Goal: Information Seeking & Learning: Learn about a topic

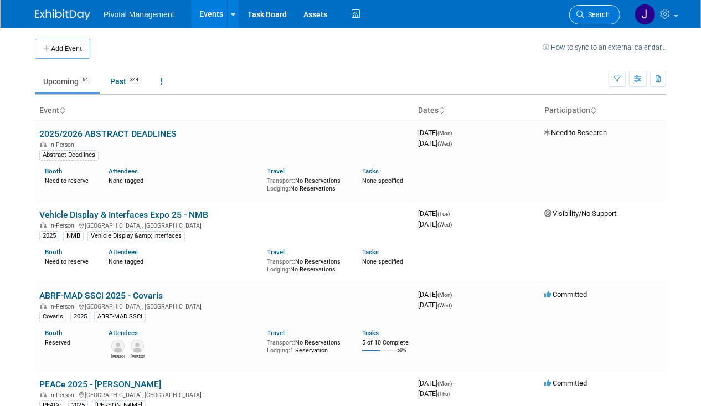
click at [615, 16] on link "Search" at bounding box center [595, 14] width 51 height 19
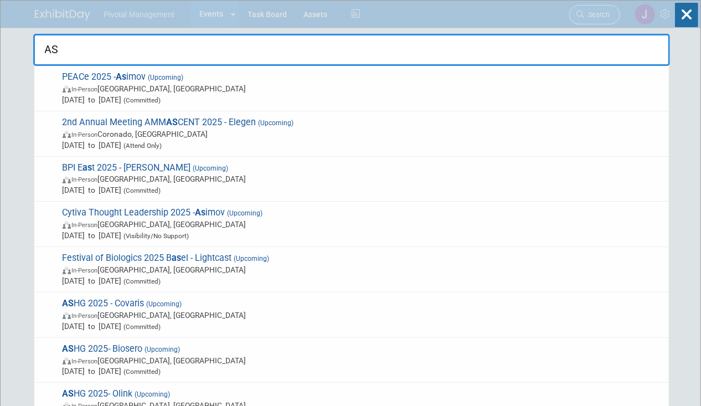
type input "A"
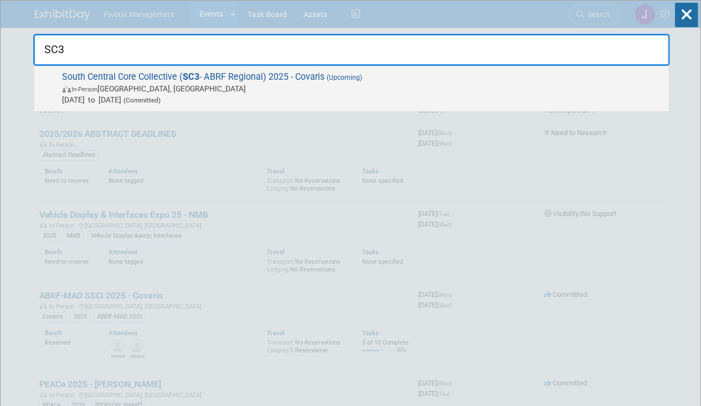
type input "SC3"
click at [193, 75] on strong "SC3" at bounding box center [191, 76] width 17 height 11
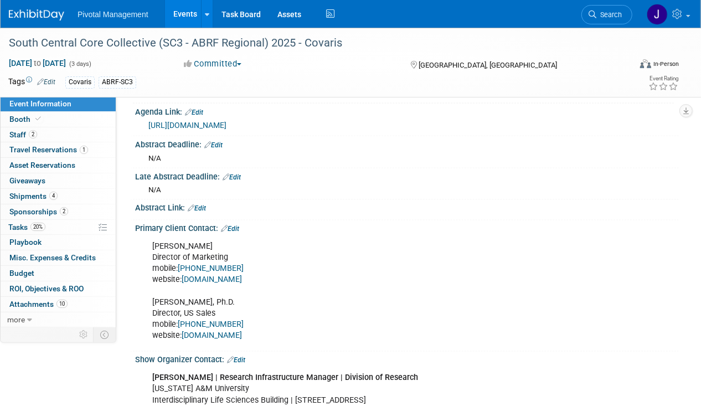
scroll to position [1142, 0]
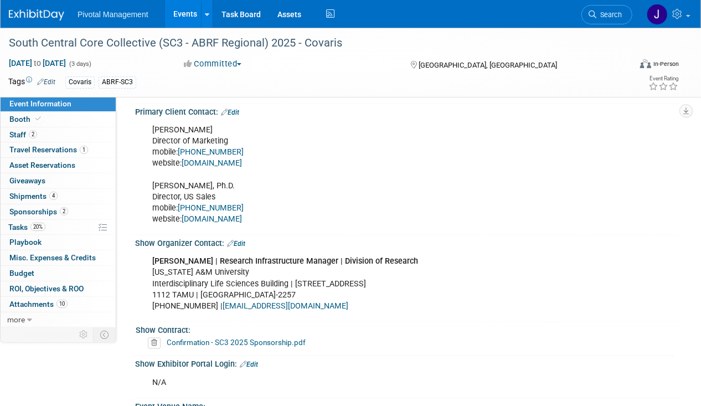
drag, startPoint x: 169, startPoint y: 12, endPoint x: 181, endPoint y: 13, distance: 11.7
click at [169, 12] on link "Events" at bounding box center [185, 14] width 40 height 28
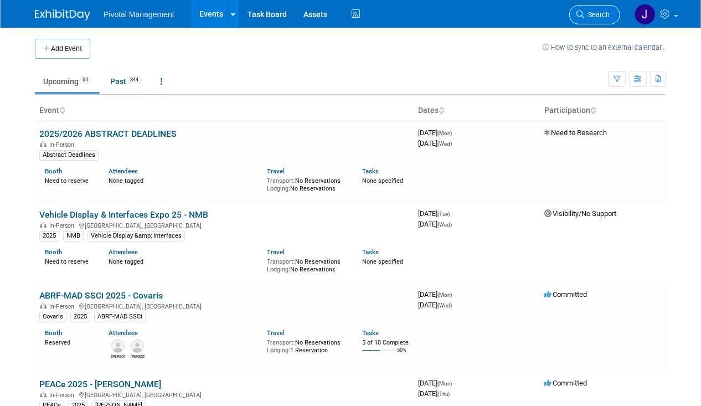
click at [593, 13] on span "Search" at bounding box center [597, 15] width 25 height 8
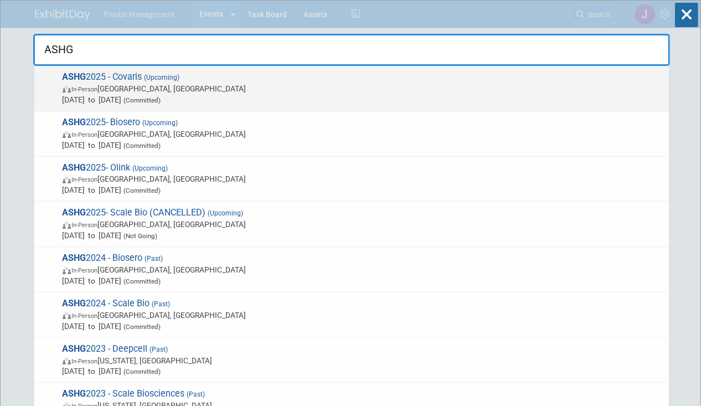
type input "ASHG"
click at [359, 85] on span "In-Person Boston, MA" at bounding box center [363, 88] width 601 height 11
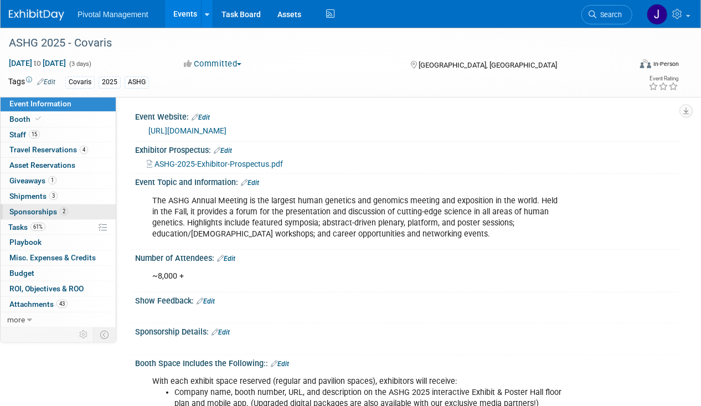
click at [63, 210] on span "2" at bounding box center [64, 211] width 8 height 8
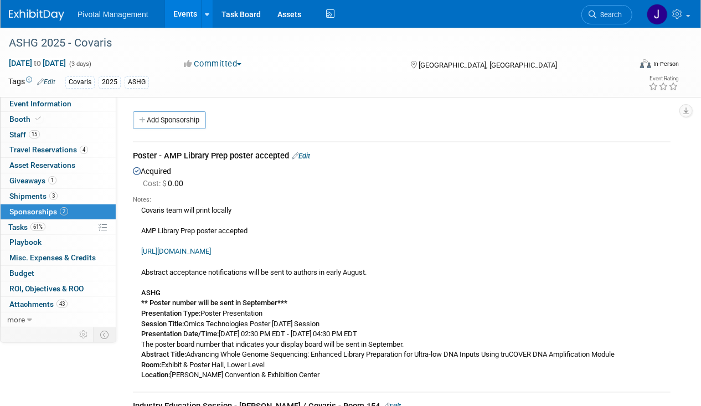
click at [303, 152] on link "Edit" at bounding box center [301, 156] width 18 height 8
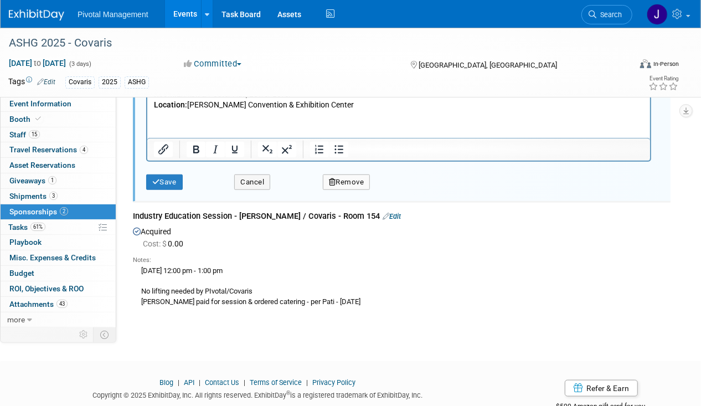
scroll to position [563, 0]
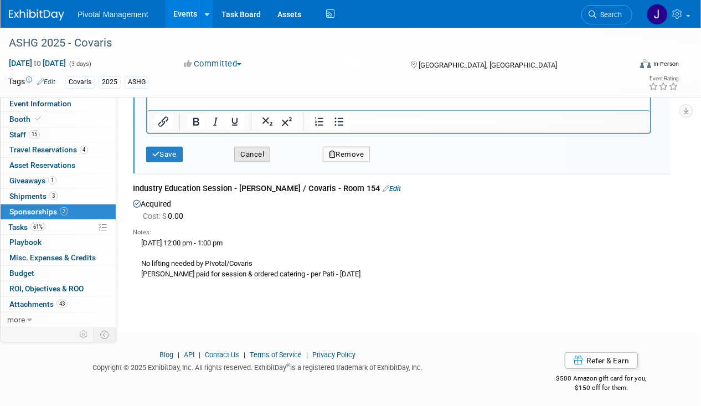
click at [258, 150] on button "Cancel" at bounding box center [252, 155] width 36 height 16
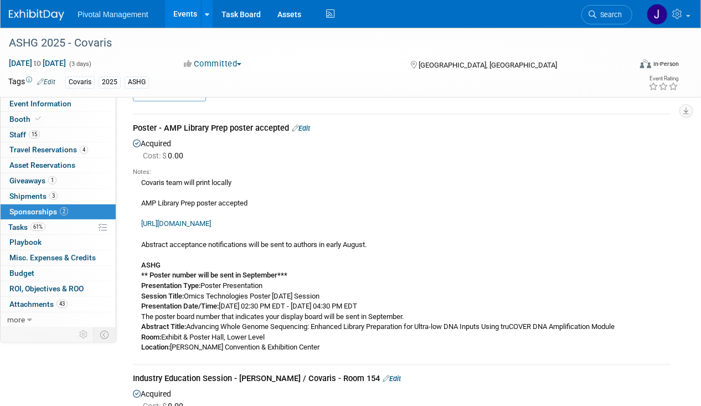
scroll to position [0, 0]
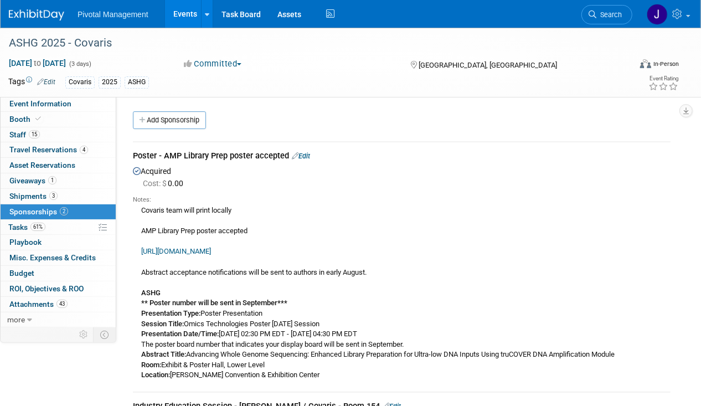
click at [178, 19] on link "Events" at bounding box center [185, 14] width 40 height 28
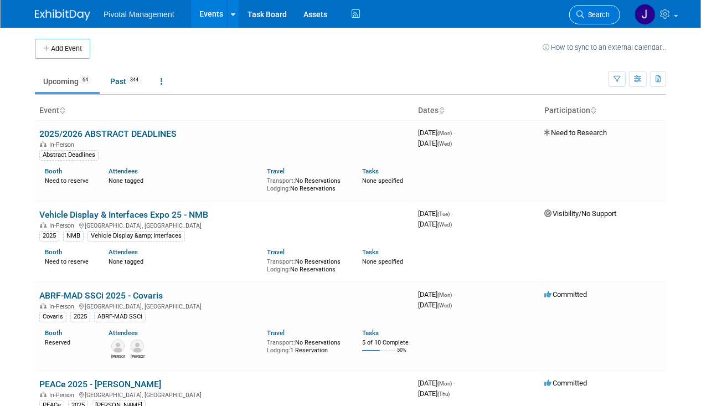
click at [600, 16] on span "Search" at bounding box center [597, 15] width 25 height 8
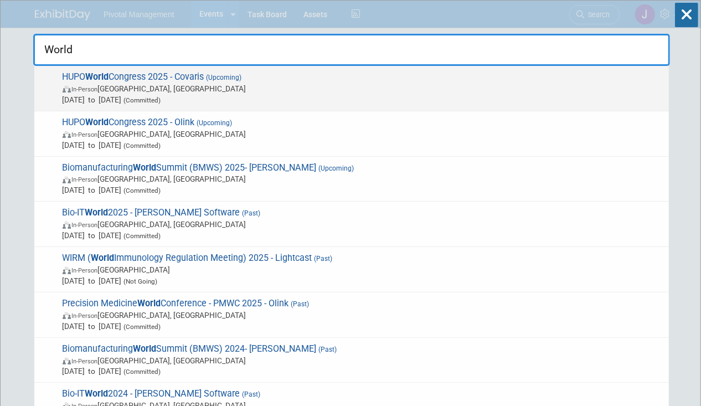
type input "World"
click at [370, 80] on span "HUPO World Congress 2025 - Covaris (Upcoming) In-Person Toronto, Canada Nov 9, …" at bounding box center [361, 88] width 604 height 34
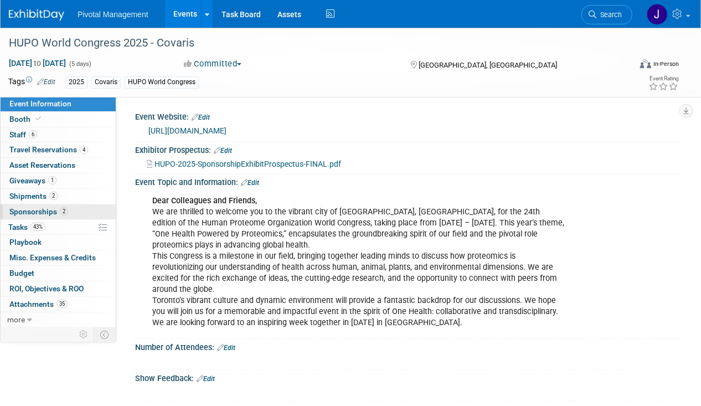
click at [47, 205] on link "2 Sponsorships 2" at bounding box center [58, 211] width 115 height 15
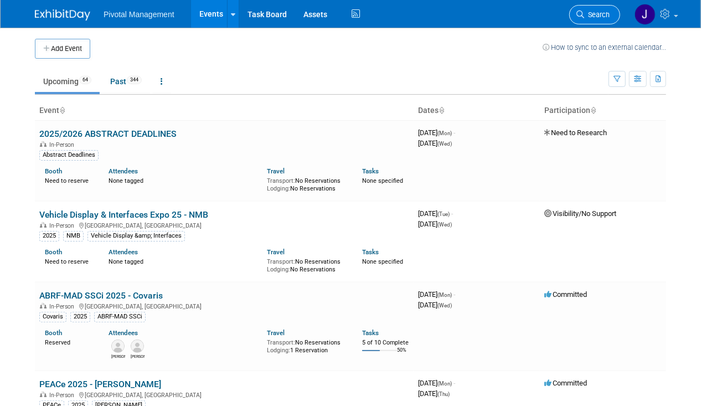
click at [599, 9] on link "Search" at bounding box center [595, 14] width 51 height 19
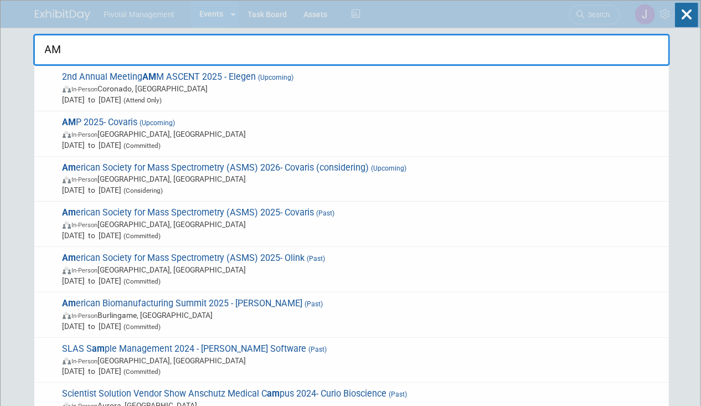
type input "AMP"
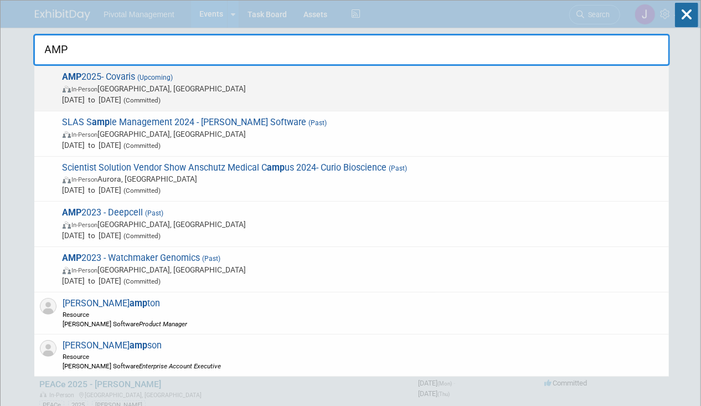
click at [118, 94] on span "Nov 11, 2025 to Nov 15, 2025 (Committed)" at bounding box center [363, 99] width 601 height 11
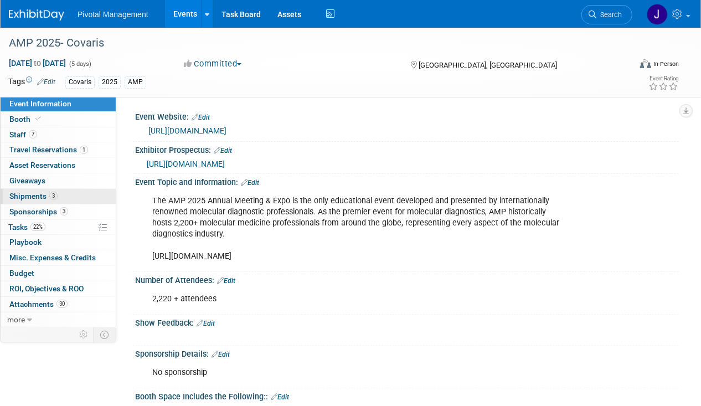
click at [54, 201] on link "3 Shipments 3" at bounding box center [58, 196] width 115 height 15
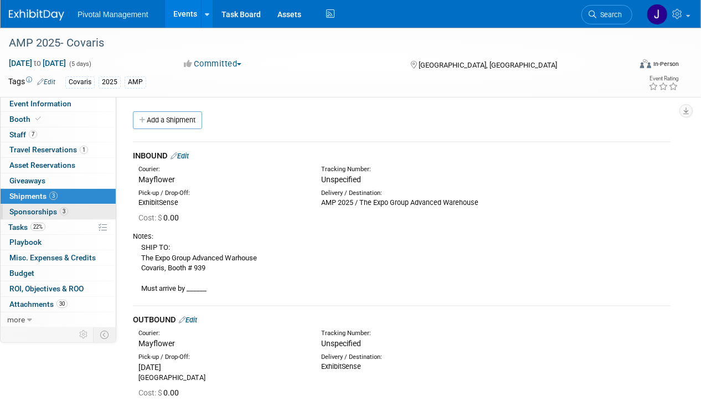
click at [57, 208] on span "Sponsorships 3" at bounding box center [38, 211] width 59 height 9
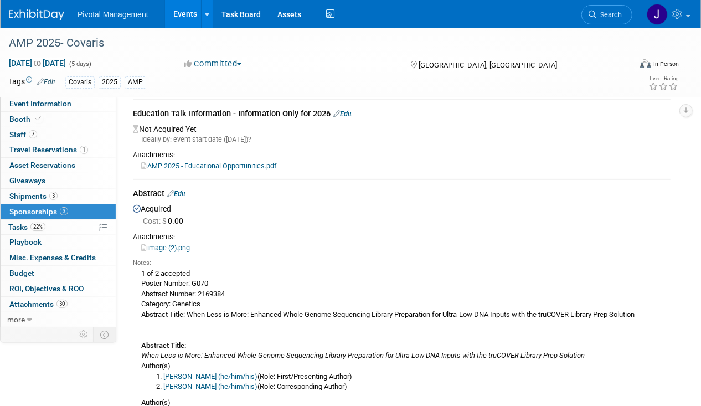
scroll to position [163, 0]
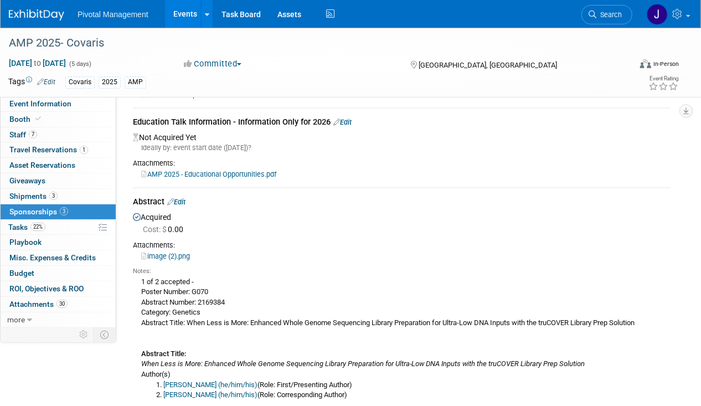
click at [43, 24] on div "Pivotal Management Events Add Event Bulk Upload Events Shareable Event Boards R…" at bounding box center [344, 14] width 670 height 28
click at [43, 17] on img at bounding box center [36, 14] width 55 height 11
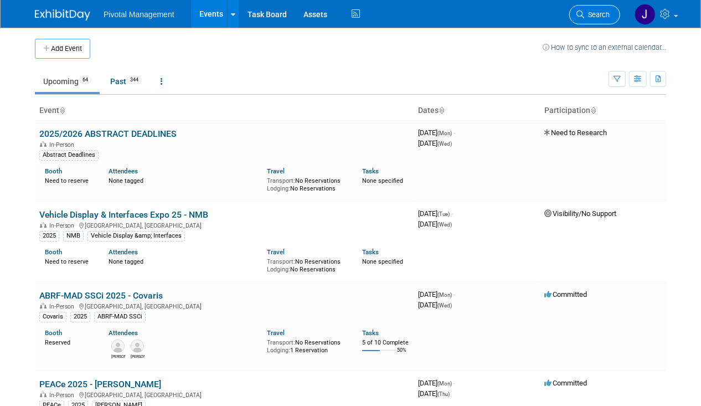
click at [584, 13] on icon at bounding box center [581, 15] width 8 height 8
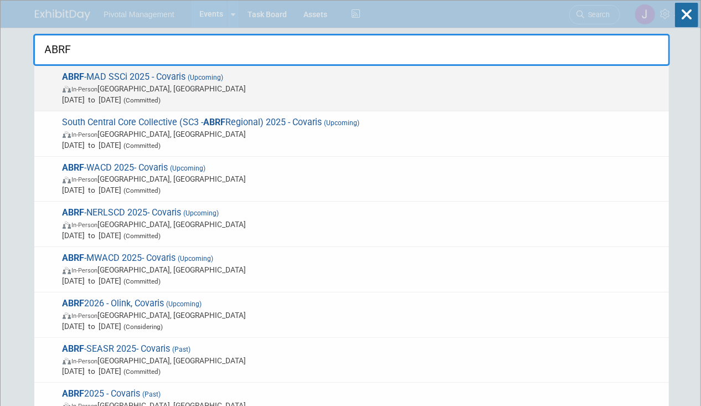
type input "ABRF"
click at [127, 95] on span "Sep 15, 2025 to Sep 17, 2025 (Committed)" at bounding box center [363, 99] width 601 height 11
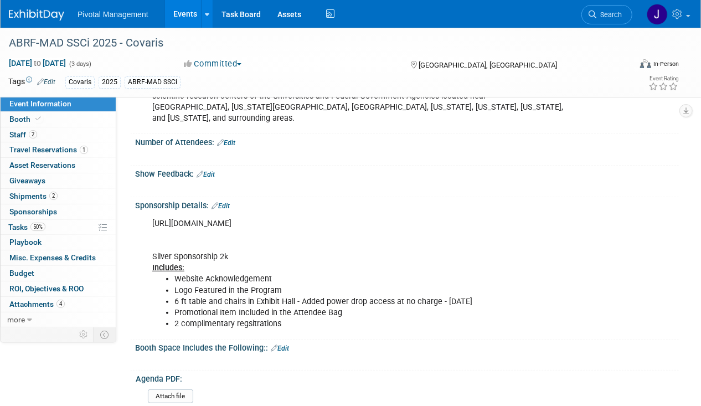
scroll to position [194, 0]
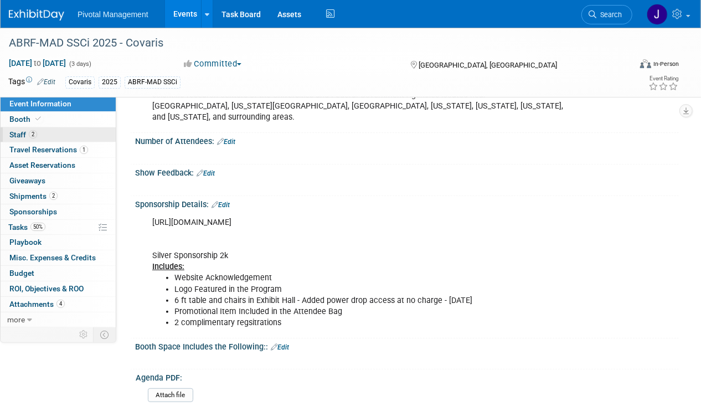
click at [72, 137] on link "2 Staff 2" at bounding box center [58, 134] width 115 height 15
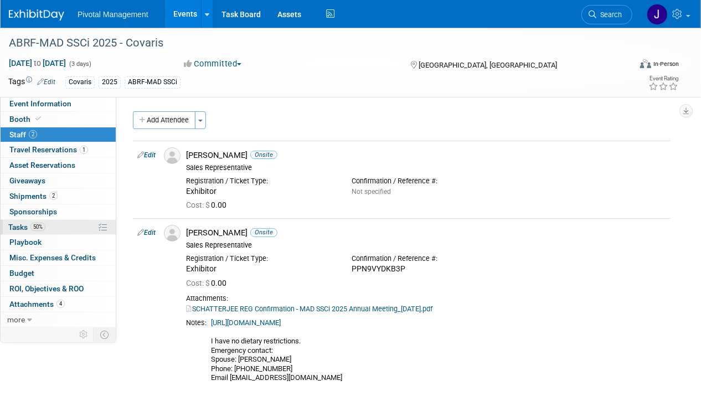
click at [55, 220] on link "50% Tasks 50%" at bounding box center [58, 227] width 115 height 15
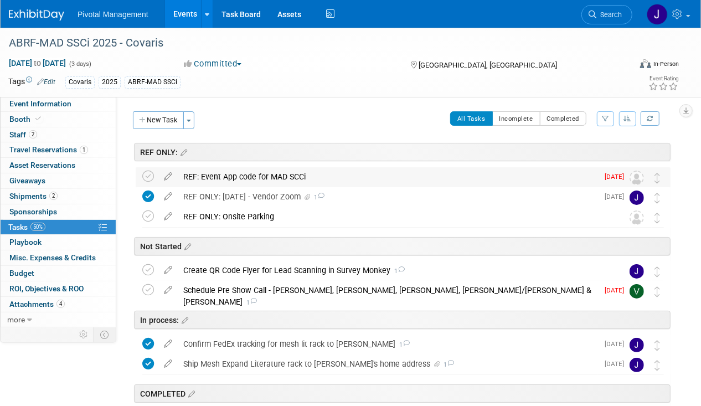
click at [298, 177] on div "REF: Event App code for MAD SCCi" at bounding box center [388, 176] width 421 height 19
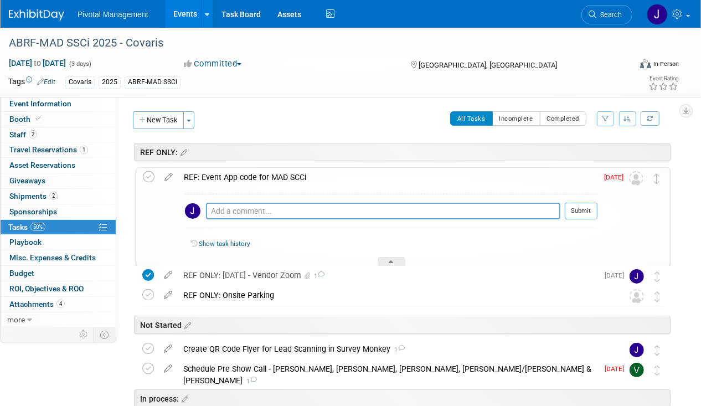
click at [298, 177] on div "REF: Event App code for MAD SCCi" at bounding box center [387, 177] width 419 height 19
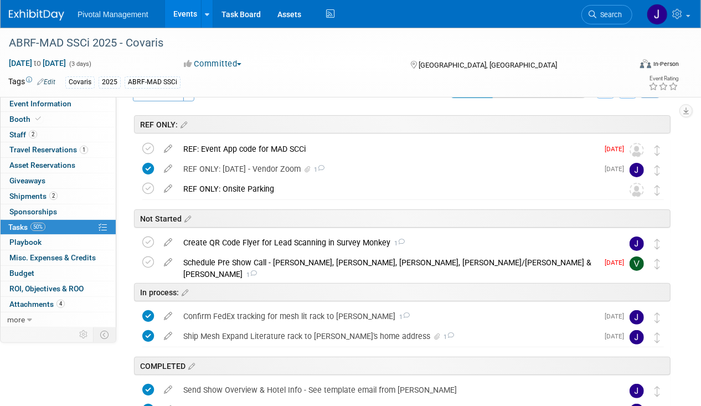
scroll to position [52, 0]
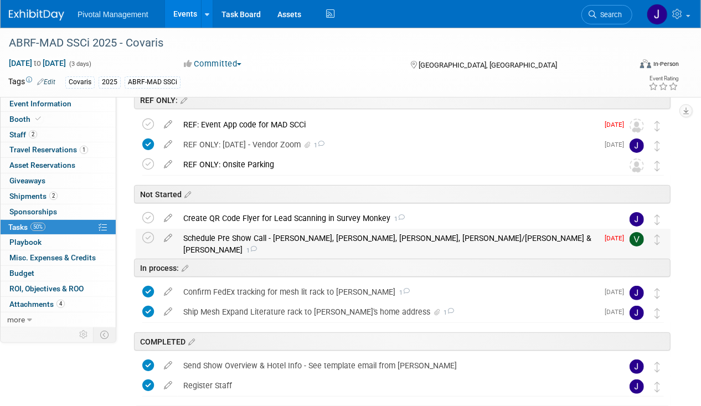
click at [330, 235] on div "Schedule Pre Show Call - Tom, Melissa, Sujash, Pati/Elisabeth & Val 1" at bounding box center [388, 244] width 421 height 30
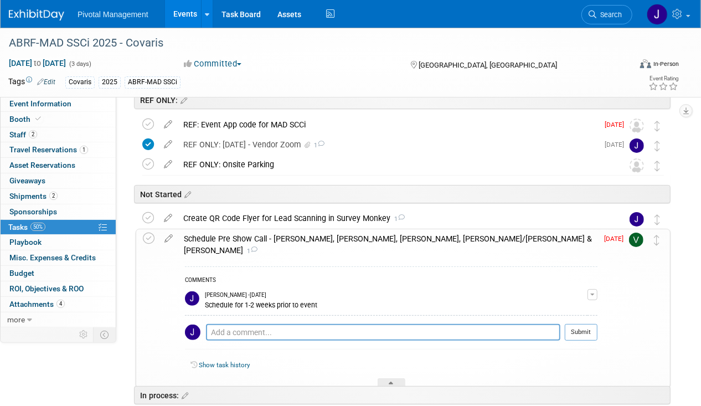
click at [330, 234] on div "Schedule Pre Show Call - Tom, Melissa, Sujash, Pati/Elisabeth & Val 1" at bounding box center [387, 244] width 419 height 30
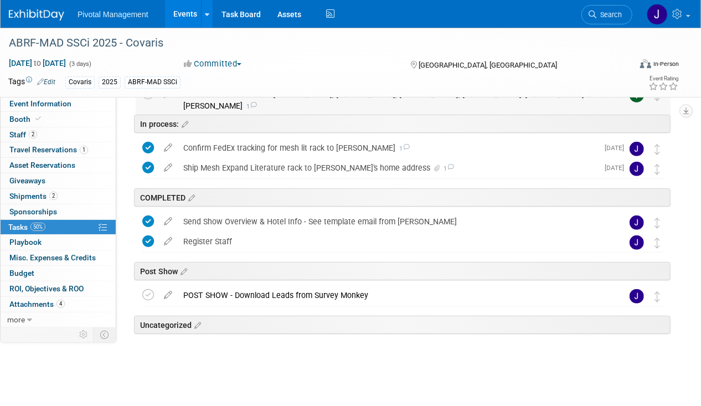
scroll to position [0, 0]
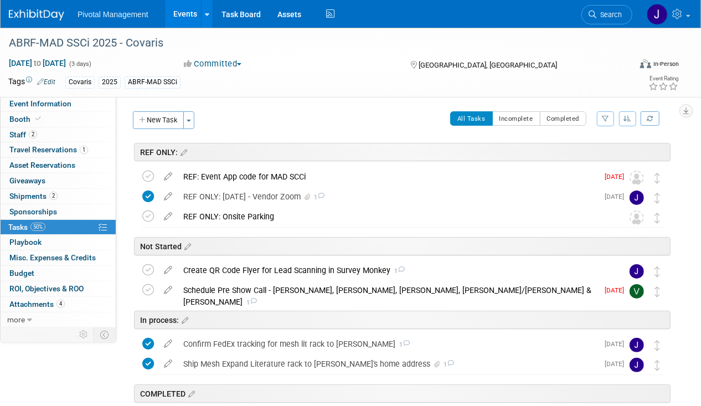
click at [178, 15] on link "Events" at bounding box center [185, 14] width 40 height 28
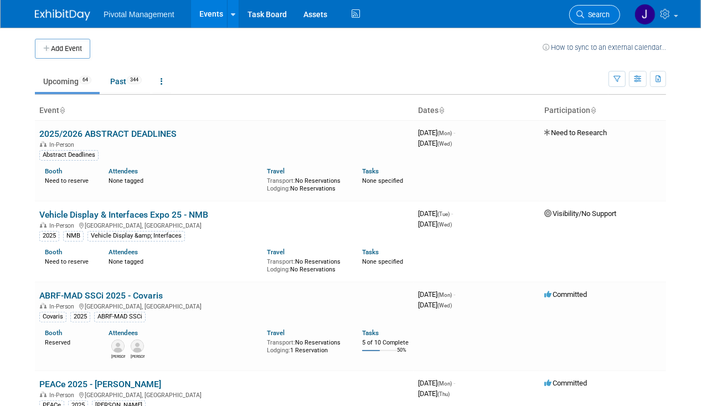
click at [595, 18] on span "Search" at bounding box center [597, 15] width 25 height 8
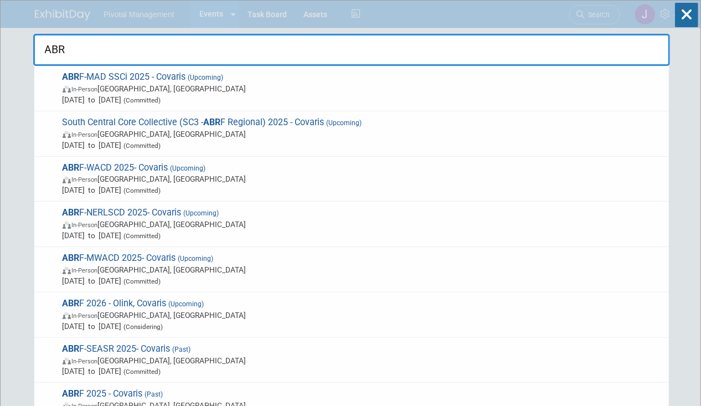
type input "ABRF"
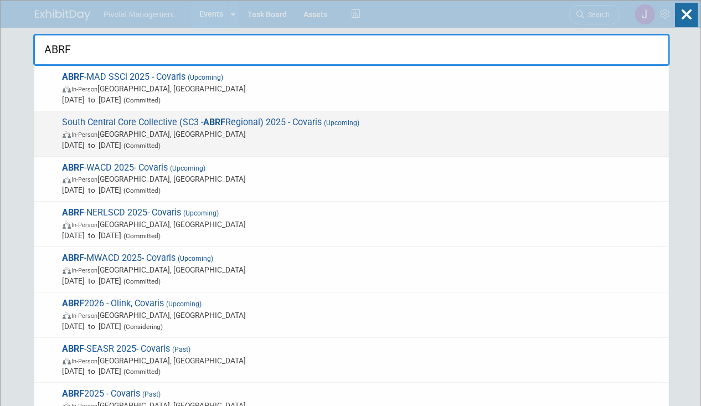
click at [223, 126] on strong "ABRF" at bounding box center [215, 122] width 22 height 11
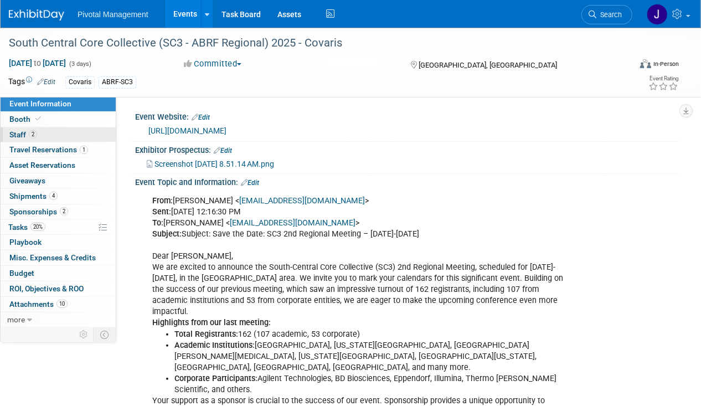
click at [29, 135] on span "2" at bounding box center [33, 134] width 8 height 8
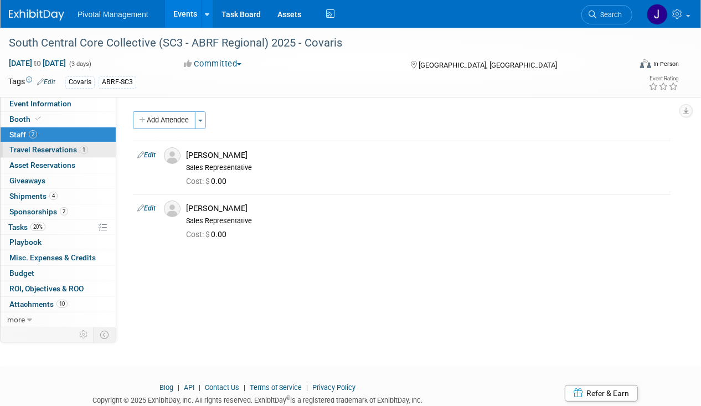
click at [32, 148] on span "Travel Reservations 1" at bounding box center [48, 149] width 79 height 9
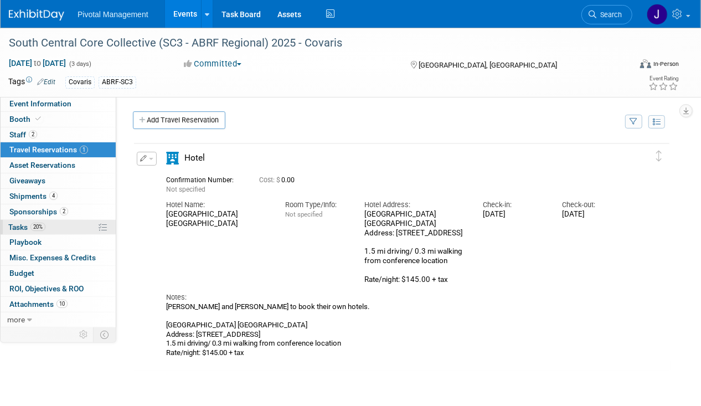
click at [25, 228] on span "Tasks 20%" at bounding box center [26, 227] width 37 height 9
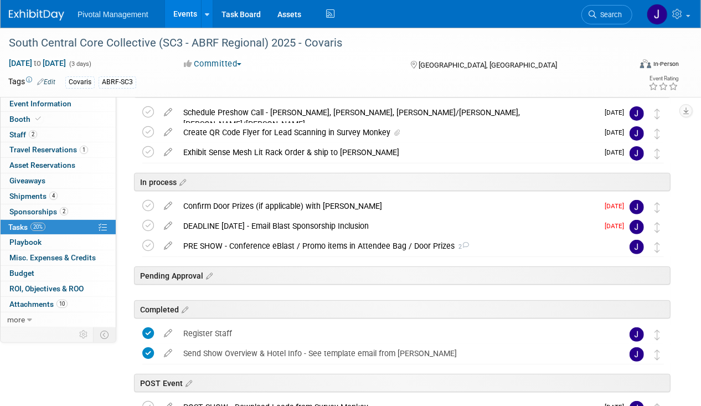
scroll to position [134, 0]
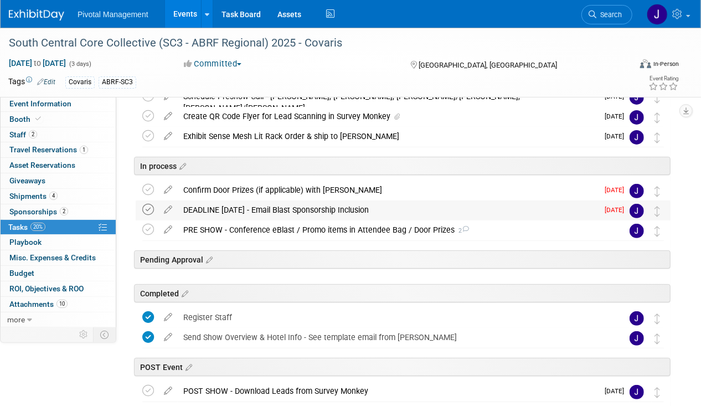
click at [142, 209] on icon at bounding box center [148, 210] width 12 height 12
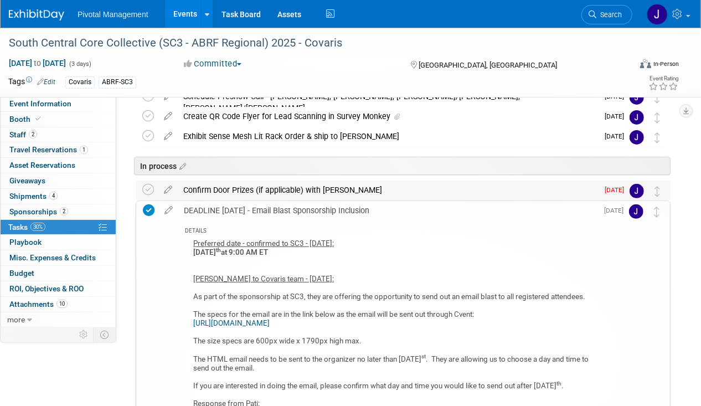
click at [242, 192] on div "Confirm Door Prizes (if applicable) with Tom" at bounding box center [388, 190] width 421 height 19
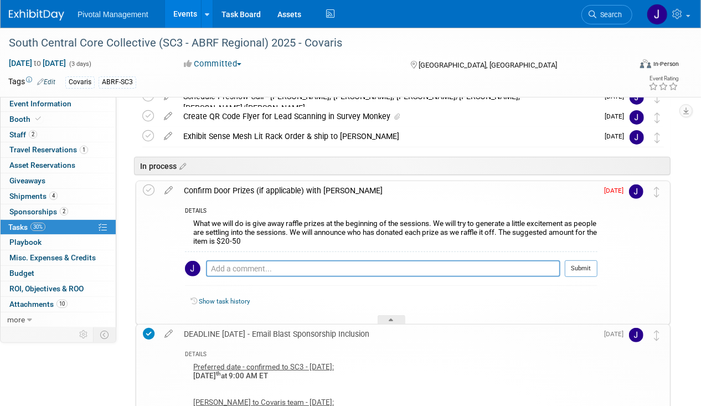
click at [247, 188] on div "Confirm Door Prizes (if applicable) with Tom" at bounding box center [387, 190] width 419 height 19
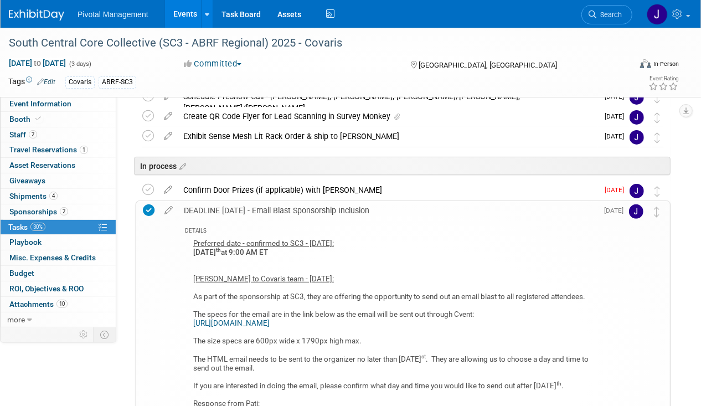
click at [251, 211] on div "DEADLINE SEPT 1 - Email Blast Sponsorship Inclusion" at bounding box center [387, 210] width 419 height 19
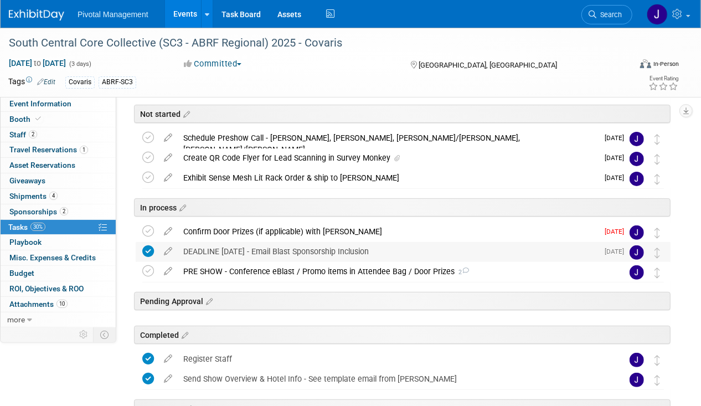
scroll to position [89, 0]
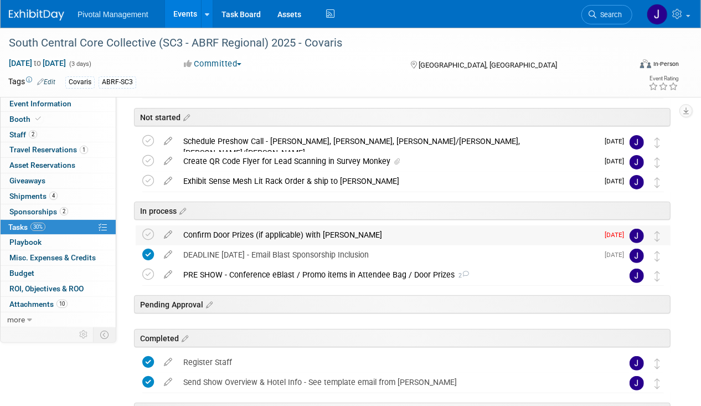
click at [249, 234] on div "Confirm Door Prizes (if applicable) with Tom" at bounding box center [388, 234] width 421 height 19
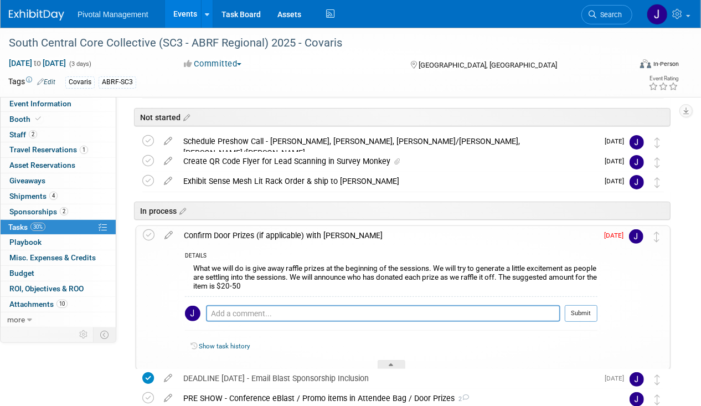
click at [247, 233] on div "Confirm Door Prizes (if applicable) with Tom" at bounding box center [387, 235] width 419 height 19
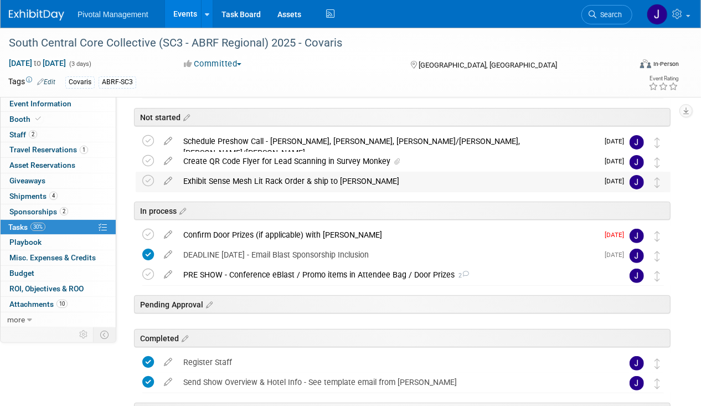
click at [266, 183] on div "Exhibit Sense Mesh Lit Rack Order & ship to Tom" at bounding box center [388, 181] width 421 height 19
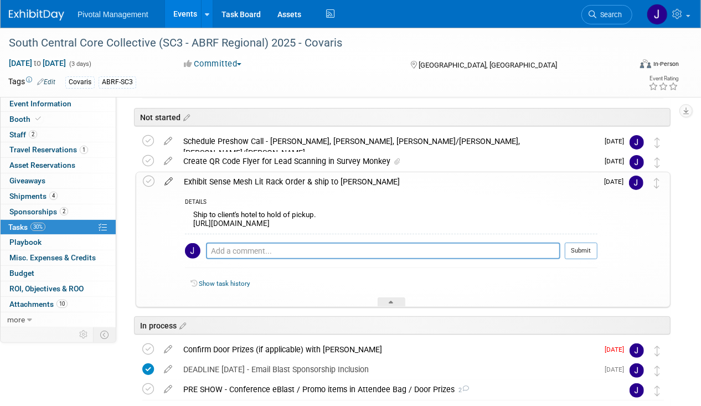
click at [171, 181] on icon at bounding box center [168, 179] width 19 height 14
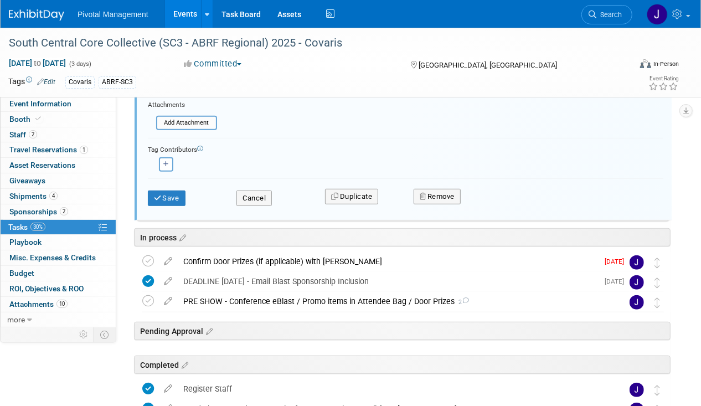
scroll to position [409, 0]
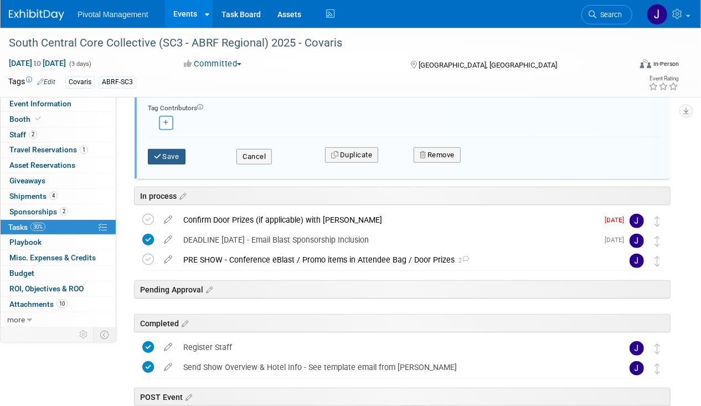
type input "Exhibit Sense Mesh Lit Rack Order & ship to Rob"
click at [180, 156] on button "Save" at bounding box center [167, 157] width 38 height 16
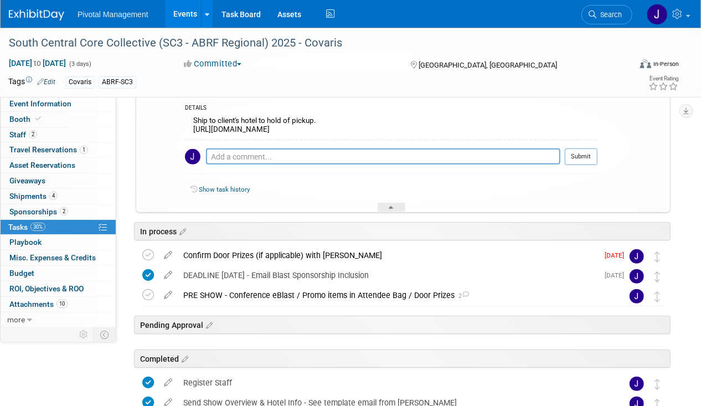
scroll to position [103, 0]
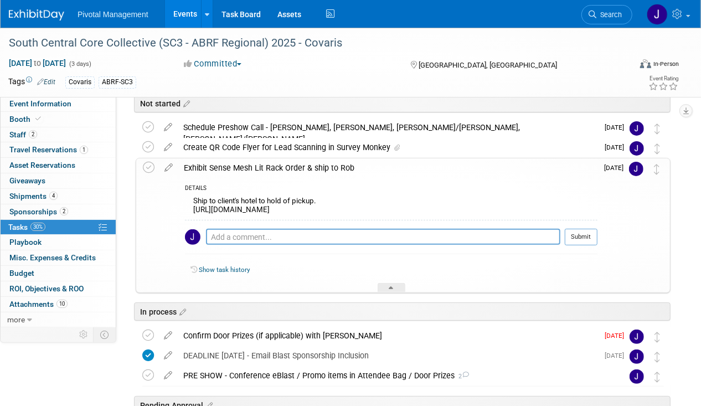
click at [179, 14] on link "Events" at bounding box center [185, 14] width 40 height 28
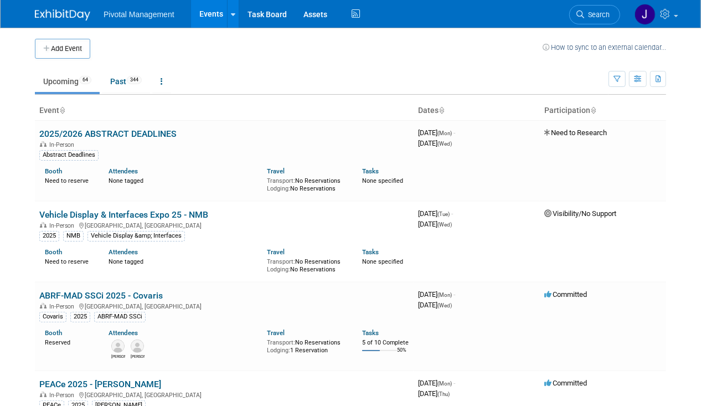
click at [66, 29] on div "Add Event How to sync to an external calendar..." at bounding box center [351, 43] width 632 height 31
click at [67, 23] on div "Pivotal Management Events Add Event Bulk Upload Events Shareable Event Boards R…" at bounding box center [351, 14] width 632 height 28
click at [80, 20] on img at bounding box center [62, 14] width 55 height 11
click at [578, 26] on div "Pivotal Management Events Add Event Bulk Upload Events Shareable Event Boards R…" at bounding box center [351, 14] width 632 height 28
click at [590, 13] on span "Search" at bounding box center [597, 15] width 25 height 8
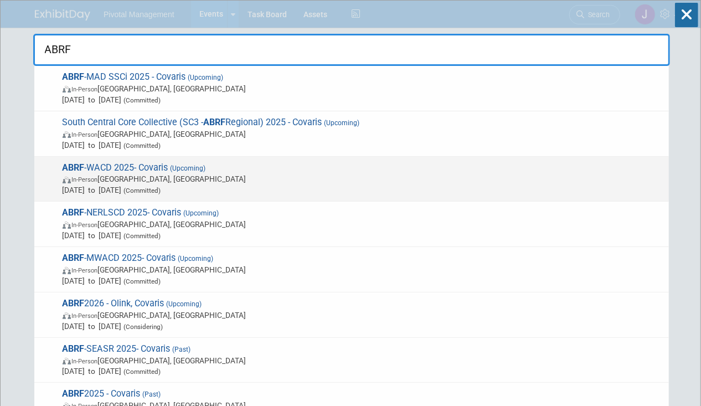
type input "ABRF"
click at [173, 180] on span "In-Person Seattle, WA" at bounding box center [363, 178] width 601 height 11
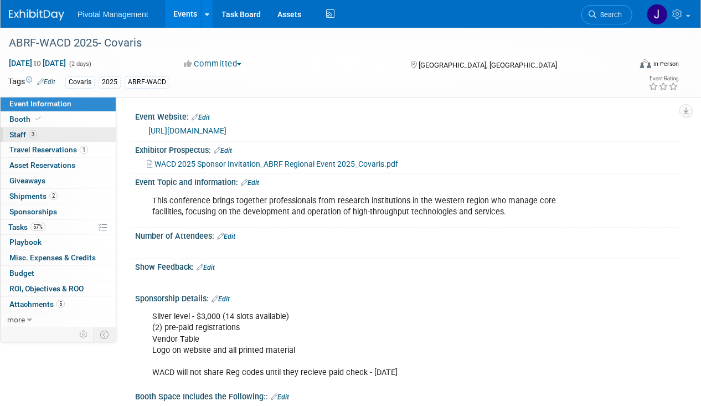
click at [50, 129] on link "3 Staff 3" at bounding box center [58, 134] width 115 height 15
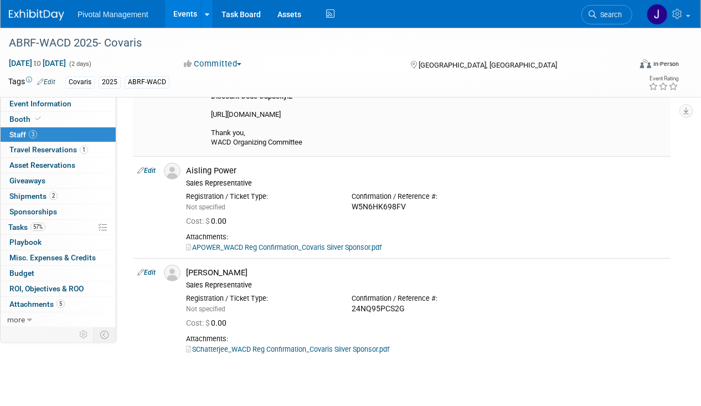
scroll to position [364, 0]
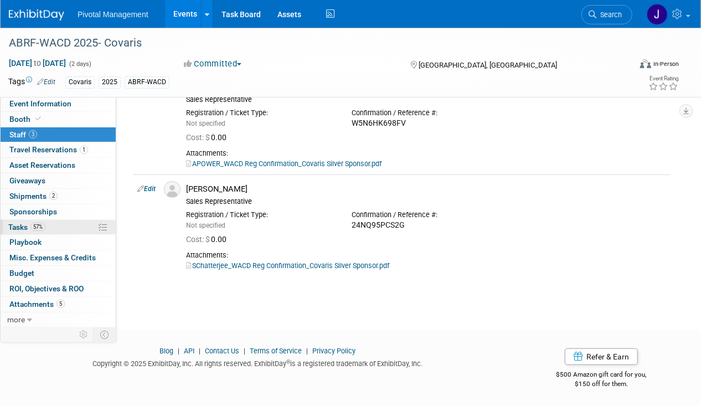
click at [50, 224] on link "57% Tasks 57%" at bounding box center [58, 227] width 115 height 15
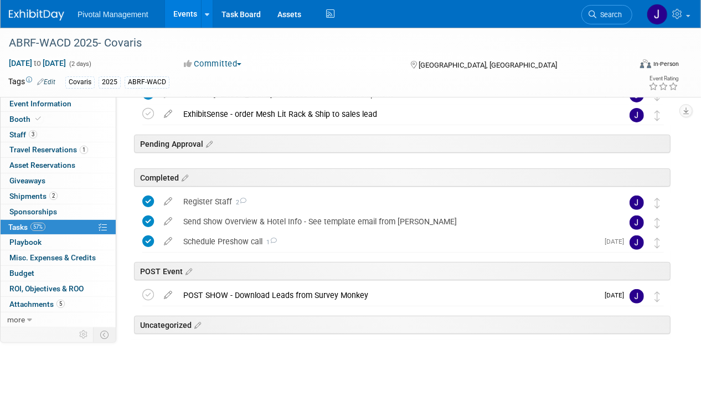
scroll to position [0, 0]
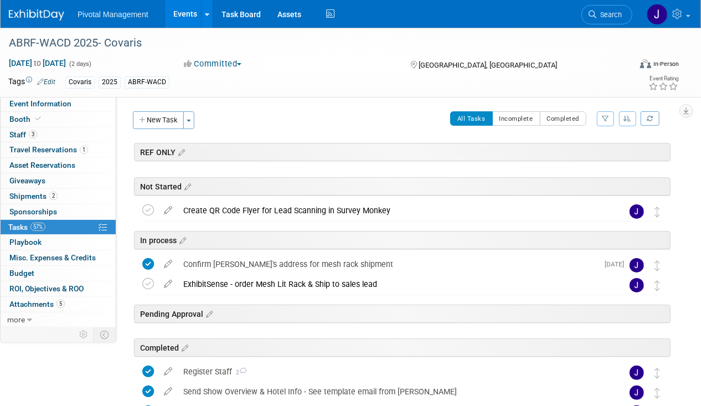
click at [184, 13] on link "Events" at bounding box center [185, 14] width 40 height 28
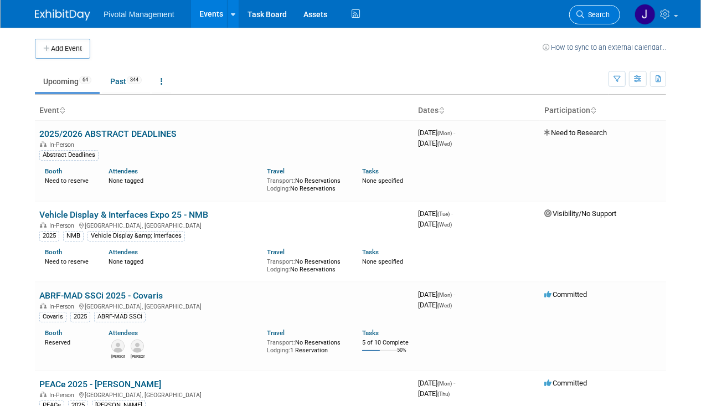
click at [596, 15] on span "Search" at bounding box center [597, 15] width 25 height 8
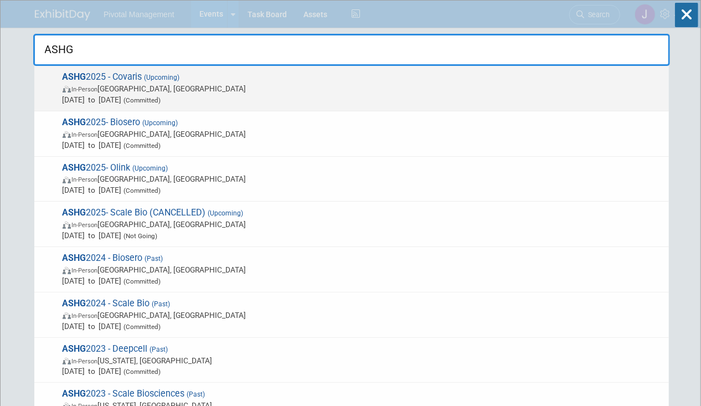
type input "ASHG"
click at [178, 82] on span "ASHG 2025 - Covaris (Upcoming) In-Person Boston, MA Oct 15, 2025 to Oct 17, 202…" at bounding box center [361, 88] width 604 height 34
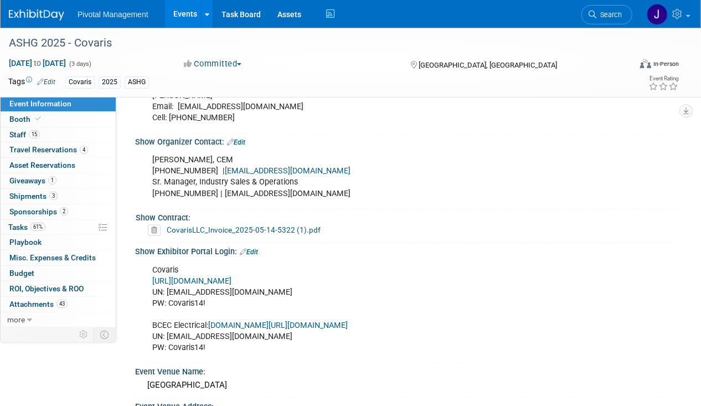
scroll to position [642, 0]
click at [232, 277] on link "https://ASHG25.exh.mapyourshow.com/" at bounding box center [191, 281] width 79 height 9
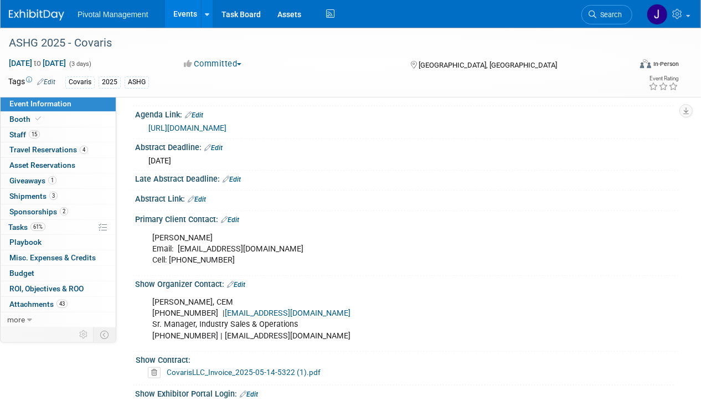
scroll to position [723, 0]
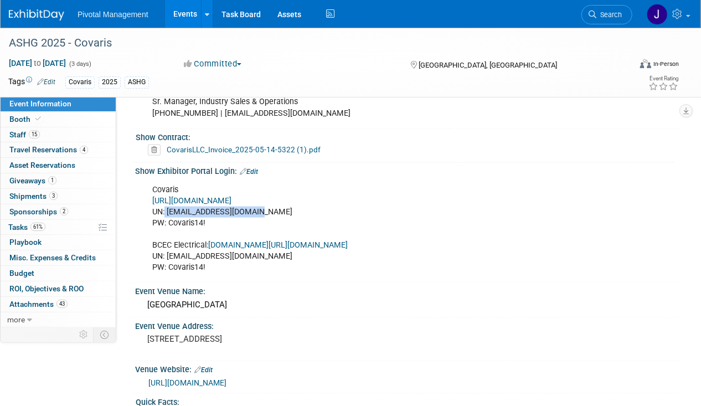
drag, startPoint x: 260, startPoint y: 206, endPoint x: 164, endPoint y: 207, distance: 96.4
click at [164, 207] on div "Covaris https://ASHG25.exh.mapyourshow.com/ UN: jgatton@pivotalmgt.com PW: Cova…" at bounding box center [358, 229] width 427 height 100
copy div "jgatton@pivotalmgt.com"
click at [180, 218] on div "Covaris https://ASHG25.exh.mapyourshow.com/ UN: jgatton@pivotalmgt.com PW: Cova…" at bounding box center [358, 229] width 427 height 100
click at [171, 218] on div "Covaris https://ASHG25.exh.mapyourshow.com/ UN: jgatton@pivotalmgt.com PW: Cova…" at bounding box center [358, 229] width 427 height 100
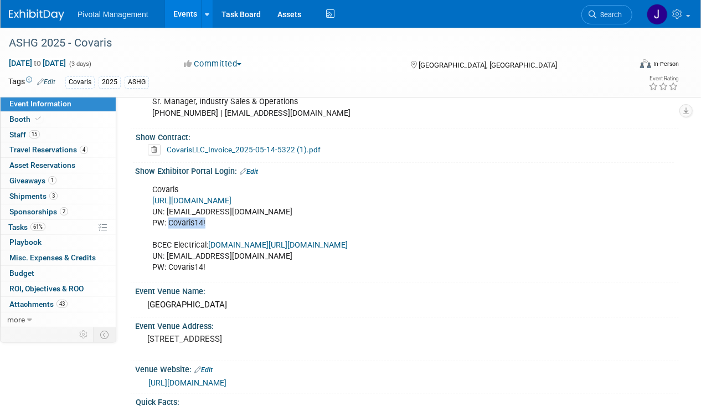
drag, startPoint x: 170, startPoint y: 218, endPoint x: 205, endPoint y: 218, distance: 35.5
click at [205, 218] on div "Covaris https://ASHG25.exh.mapyourshow.com/ UN: jgatton@pivotalmgt.com PW: Cova…" at bounding box center [358, 229] width 427 height 100
copy div "Covaris14!"
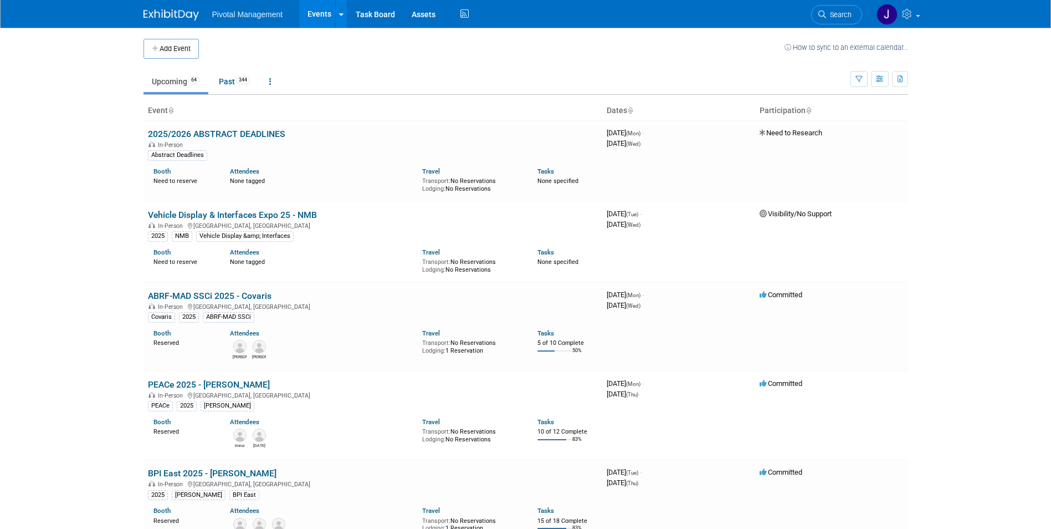
click at [833, 14] on span "Search" at bounding box center [838, 15] width 25 height 8
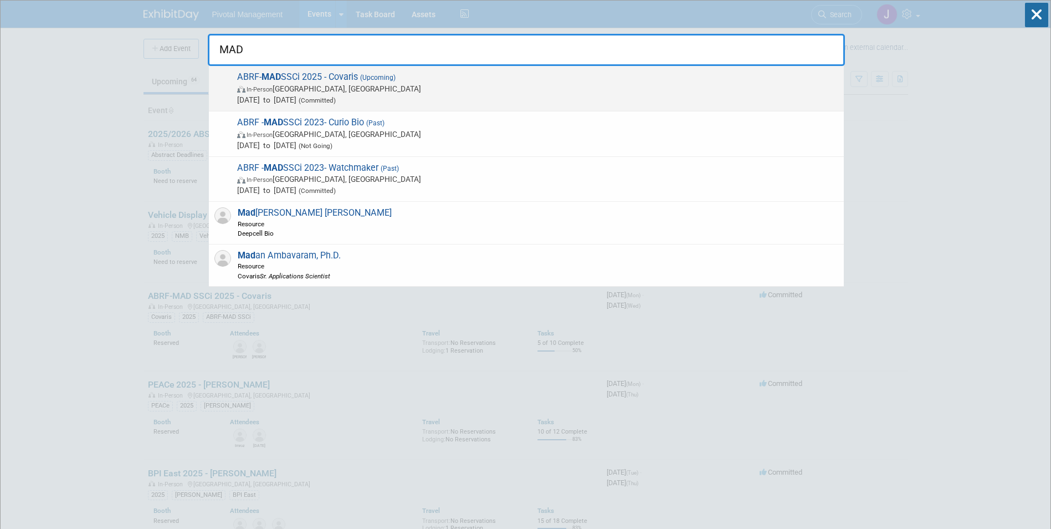
type input "MAD"
click at [499, 93] on span "In-Person Richmond, VA" at bounding box center [537, 88] width 601 height 11
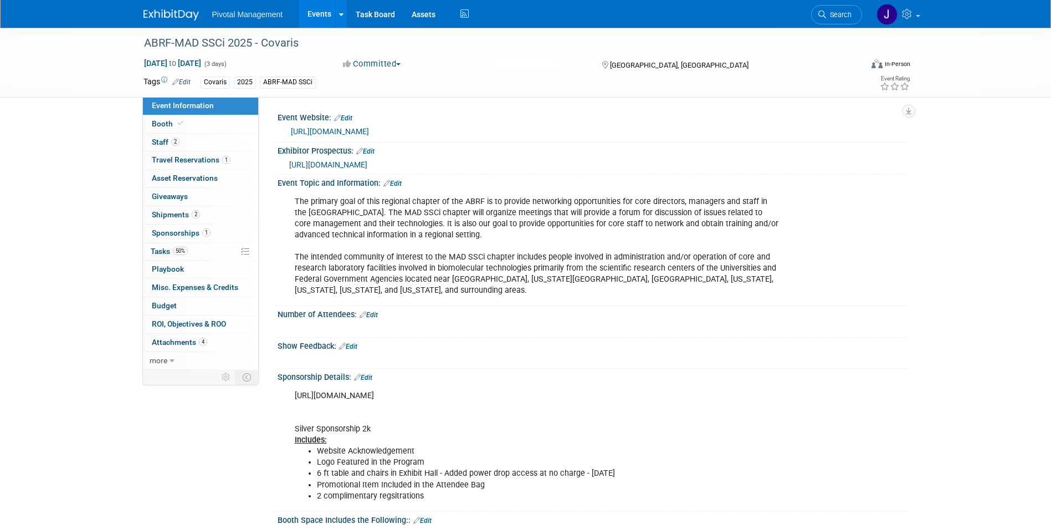
click at [183, 143] on link "2 Staff 2" at bounding box center [200, 143] width 115 height 18
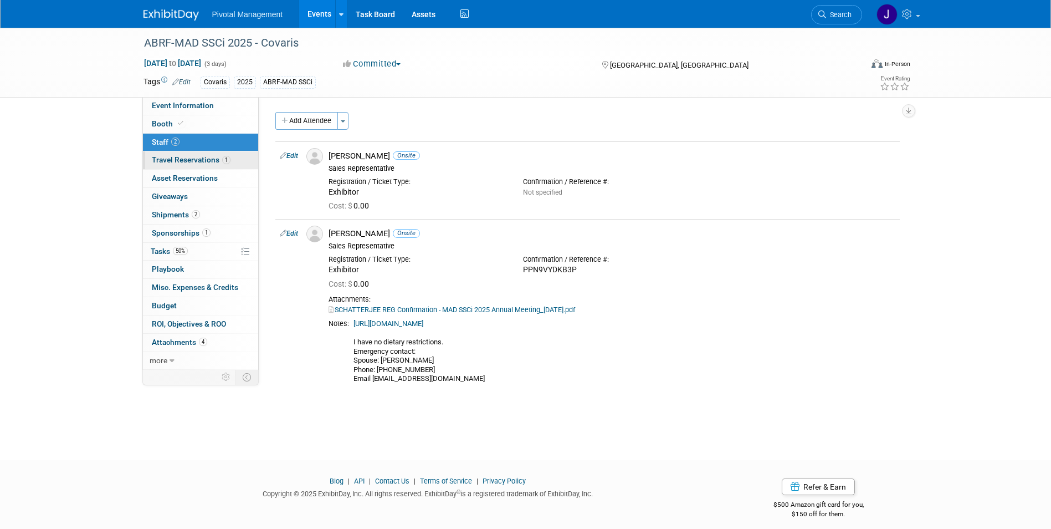
click at [194, 162] on span "Travel Reservations 1" at bounding box center [191, 159] width 79 height 9
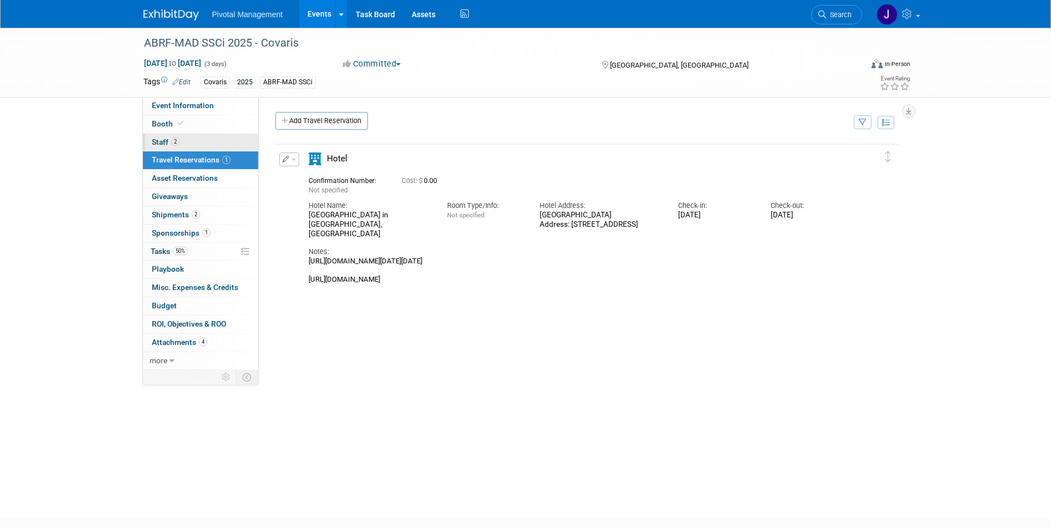
click at [179, 134] on link "2 Staff 2" at bounding box center [200, 143] width 115 height 18
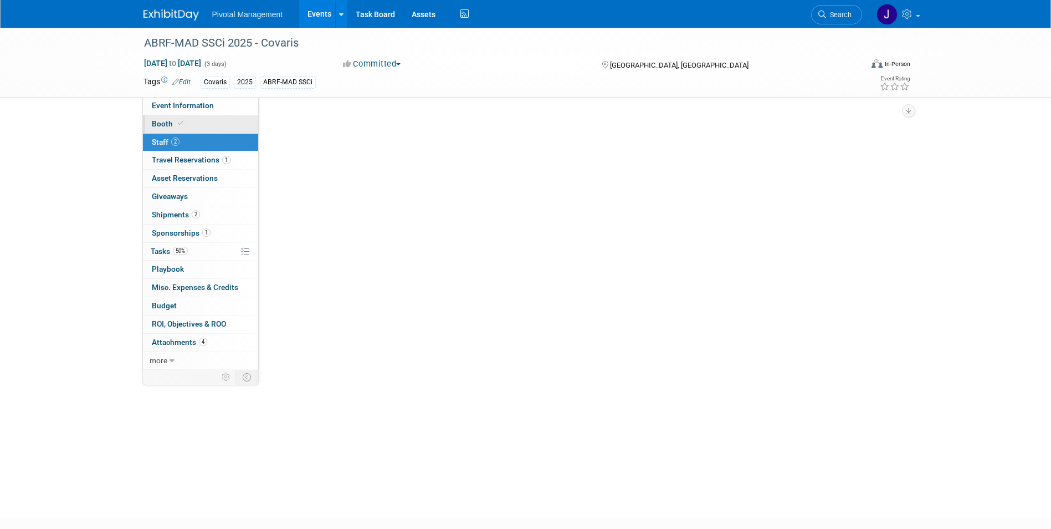
click at [181, 121] on icon at bounding box center [181, 123] width 6 height 6
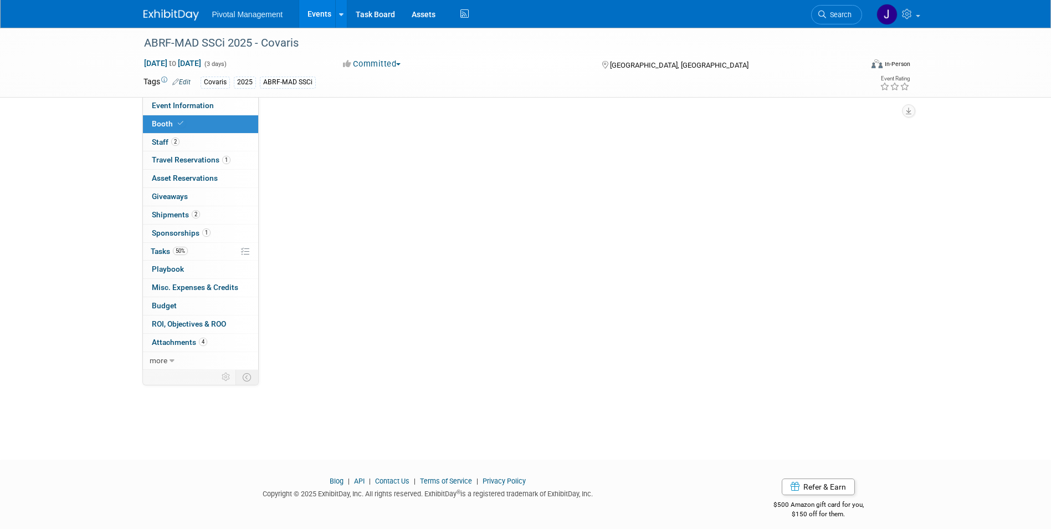
select select "Yes"
select select "No"
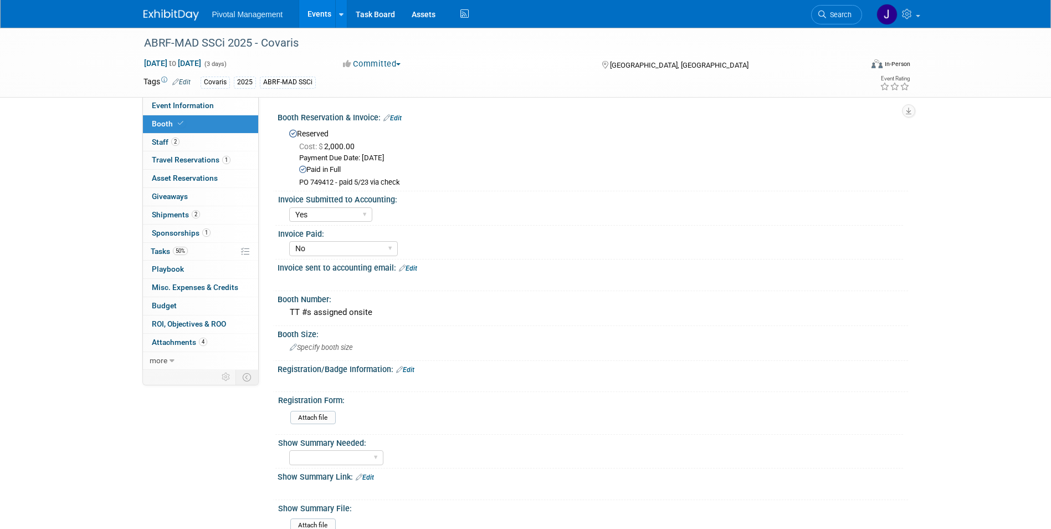
click at [838, 11] on span "Search" at bounding box center [838, 15] width 25 height 8
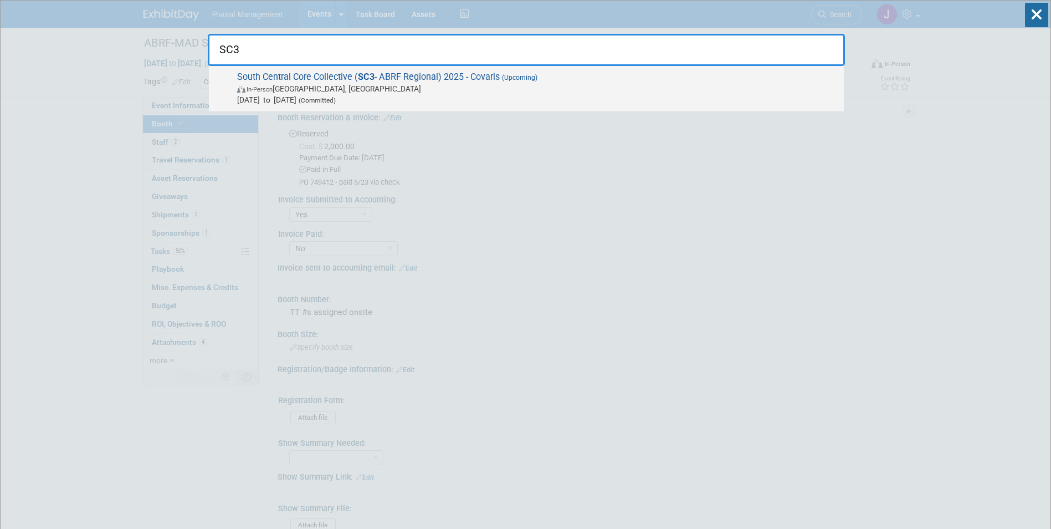
type input "SC3"
click at [318, 90] on span "In-Person Dallas, TX" at bounding box center [537, 88] width 601 height 11
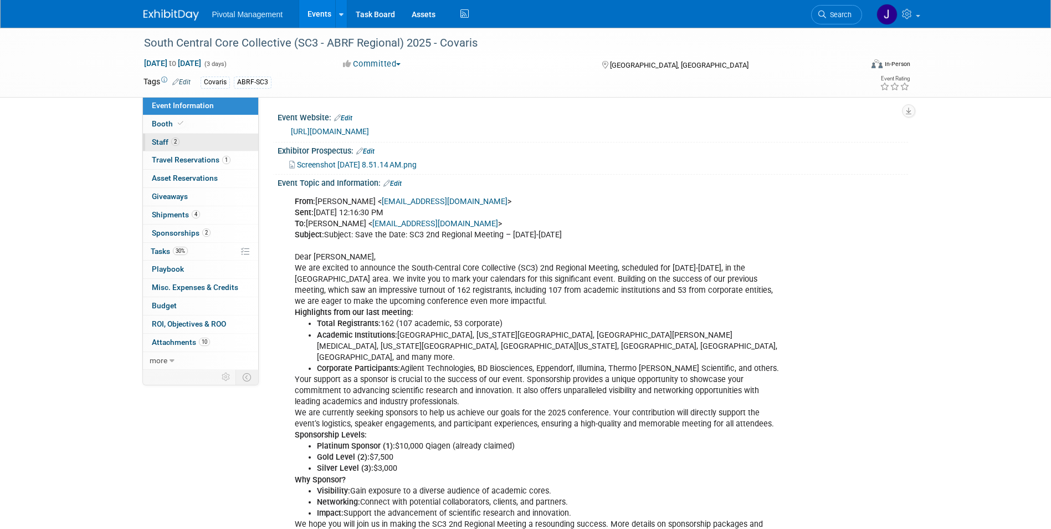
click at [187, 141] on link "2 Staff 2" at bounding box center [200, 143] width 115 height 18
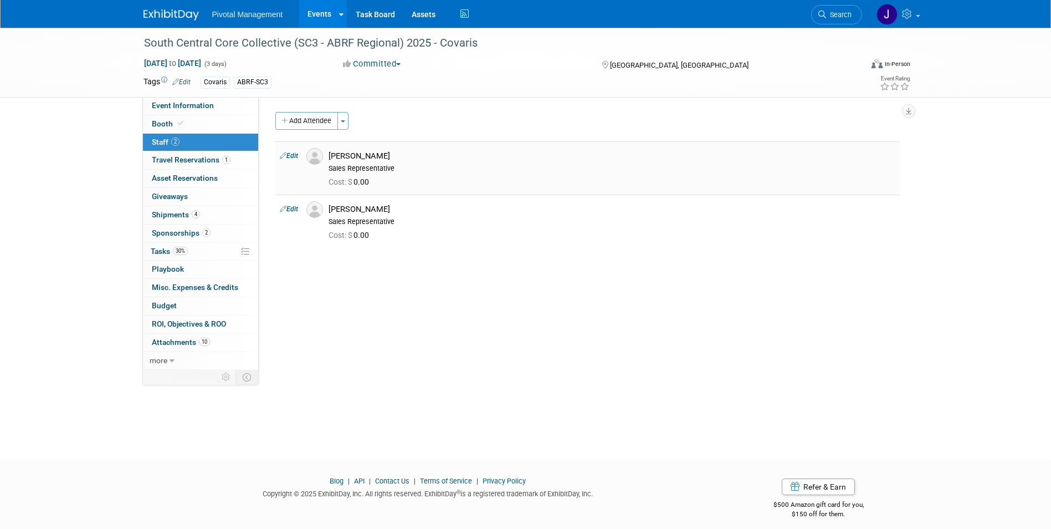
click at [468, 144] on td "[PERSON_NAME] Sales Representative Cost: $ 0.00" at bounding box center [612, 167] width 576 height 53
click at [398, 204] on div "[PERSON_NAME]" at bounding box center [612, 209] width 567 height 11
drag, startPoint x: 330, startPoint y: 153, endPoint x: 397, endPoint y: 154, distance: 66.5
click at [397, 154] on div "Rob Brown" at bounding box center [612, 156] width 567 height 11
click at [201, 245] on link "30% Tasks 30%" at bounding box center [200, 252] width 115 height 18
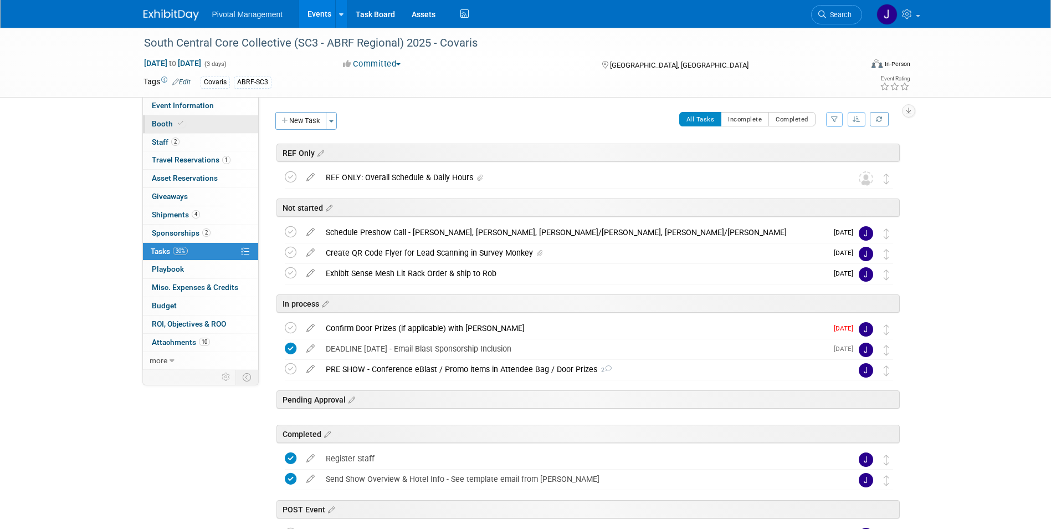
click at [170, 123] on span "Booth" at bounding box center [169, 123] width 34 height 9
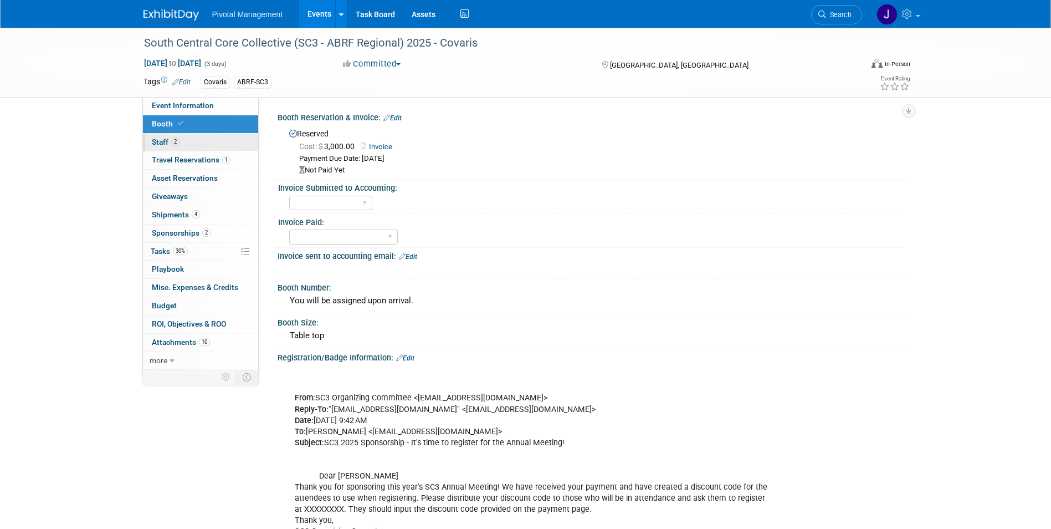
click at [208, 141] on link "2 Staff 2" at bounding box center [200, 143] width 115 height 18
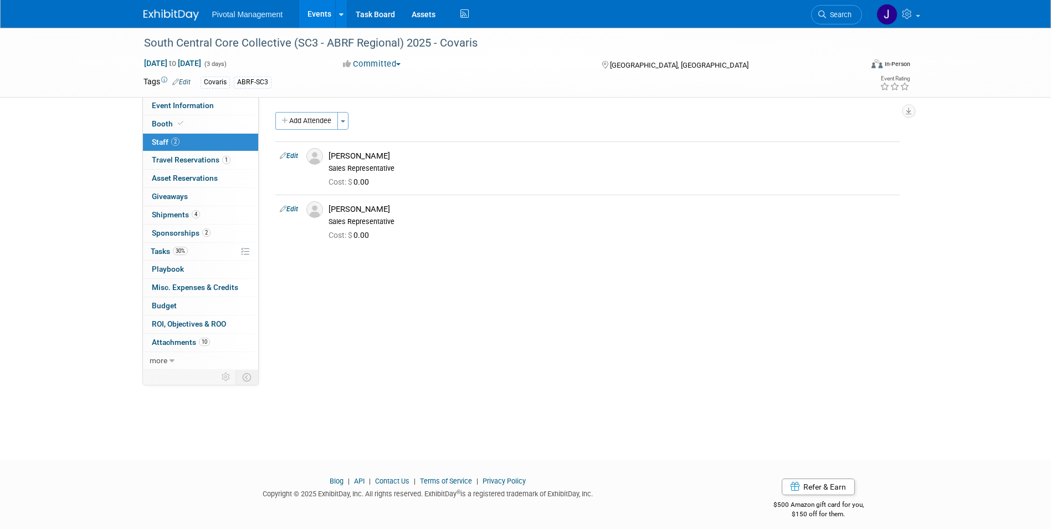
click at [307, 14] on link "Events" at bounding box center [319, 14] width 40 height 28
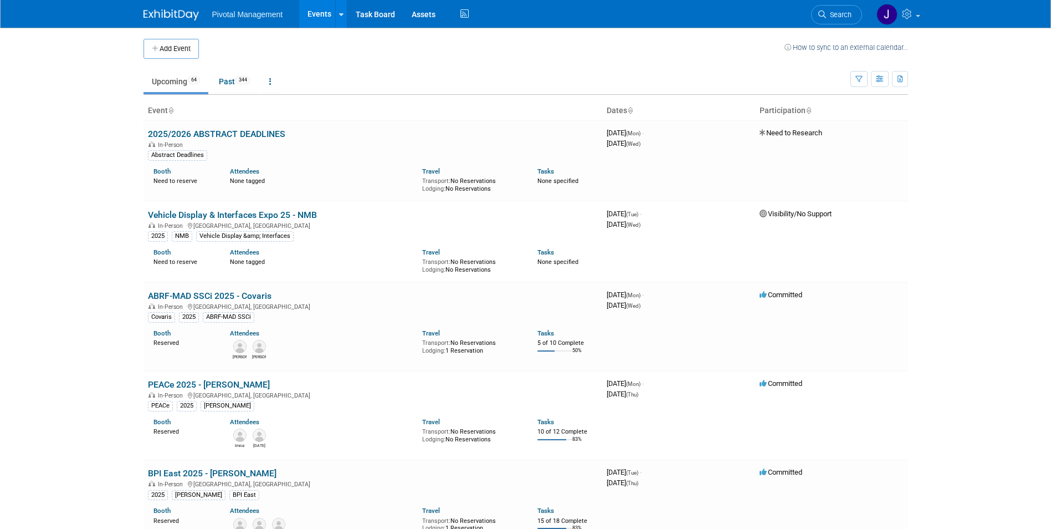
click at [831, 12] on span "Search" at bounding box center [838, 15] width 25 height 8
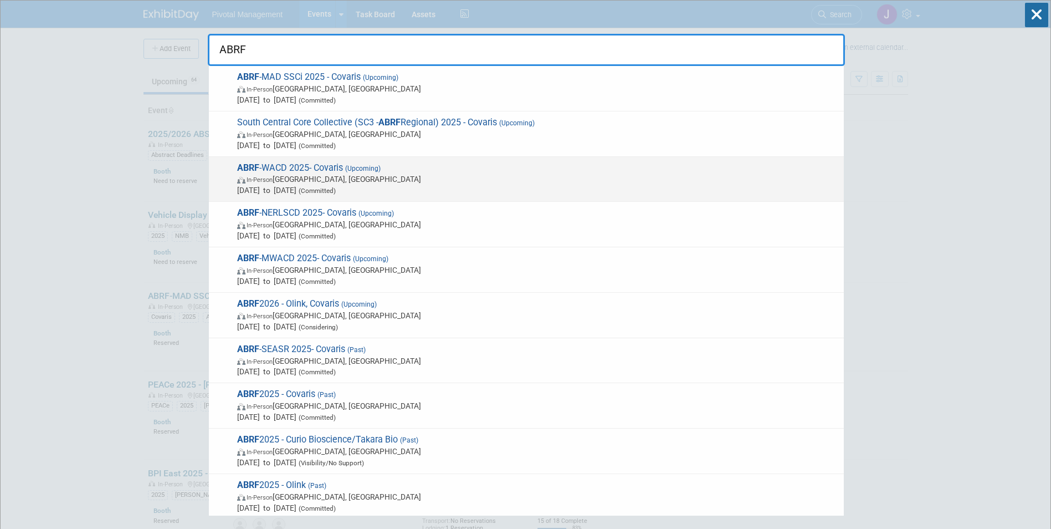
type input "ABRF"
click at [367, 169] on span "(Upcoming)" at bounding box center [362, 169] width 38 height 8
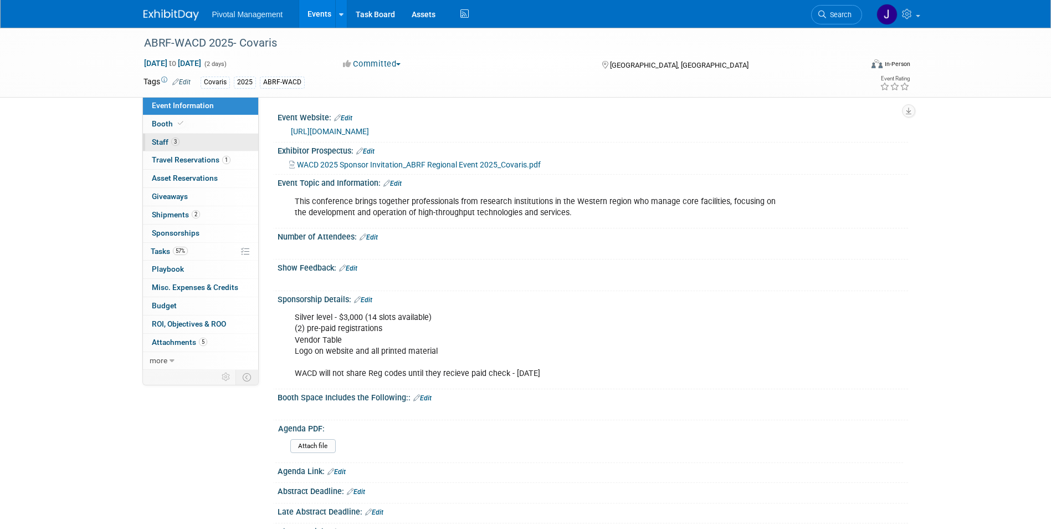
click at [233, 139] on link "3 Staff 3" at bounding box center [200, 143] width 115 height 18
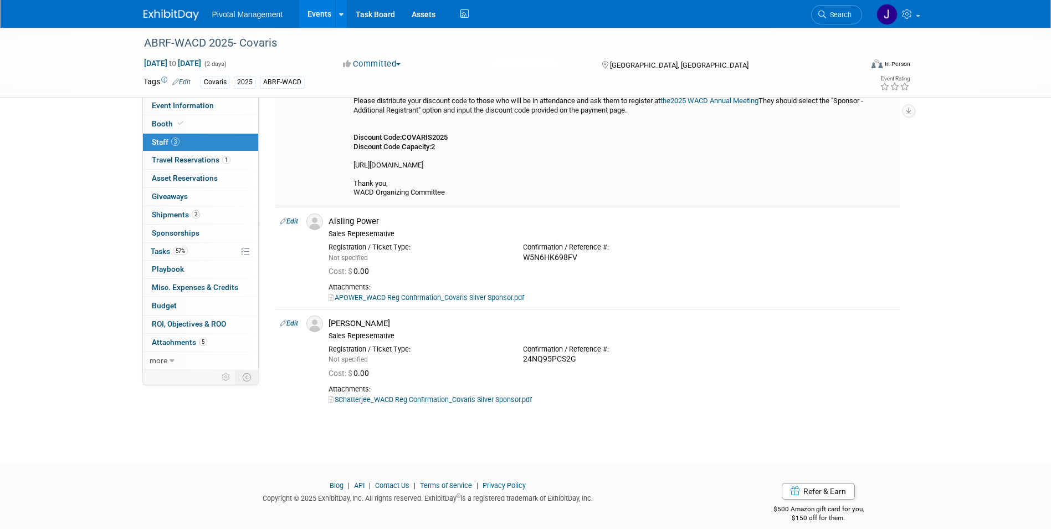
scroll to position [225, 0]
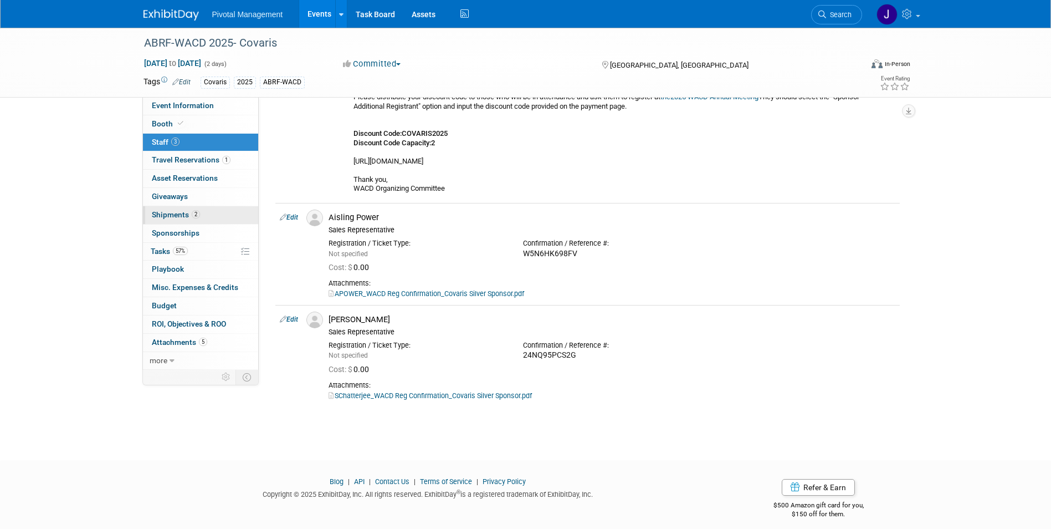
click at [179, 216] on span "Shipments 2" at bounding box center [176, 214] width 48 height 9
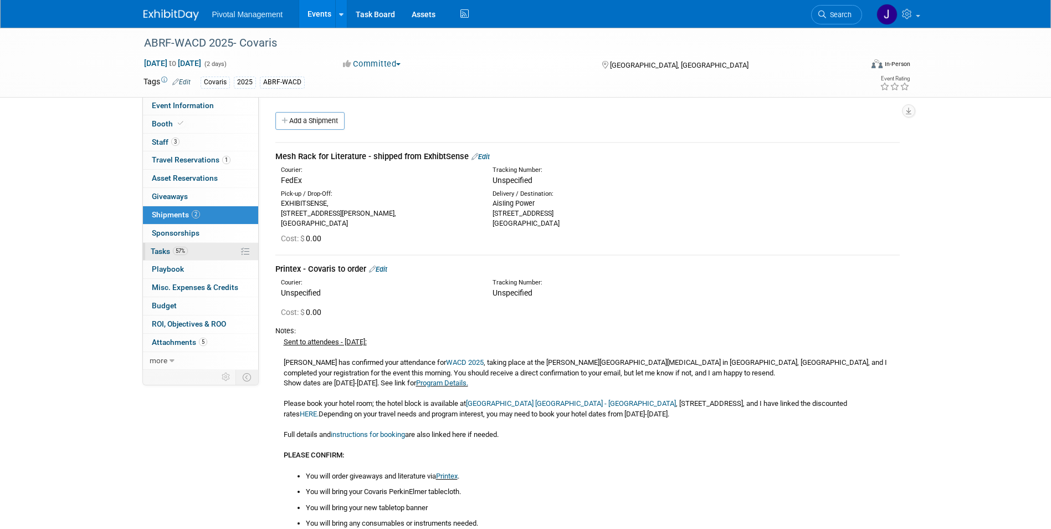
click at [187, 249] on span "57%" at bounding box center [180, 251] width 15 height 8
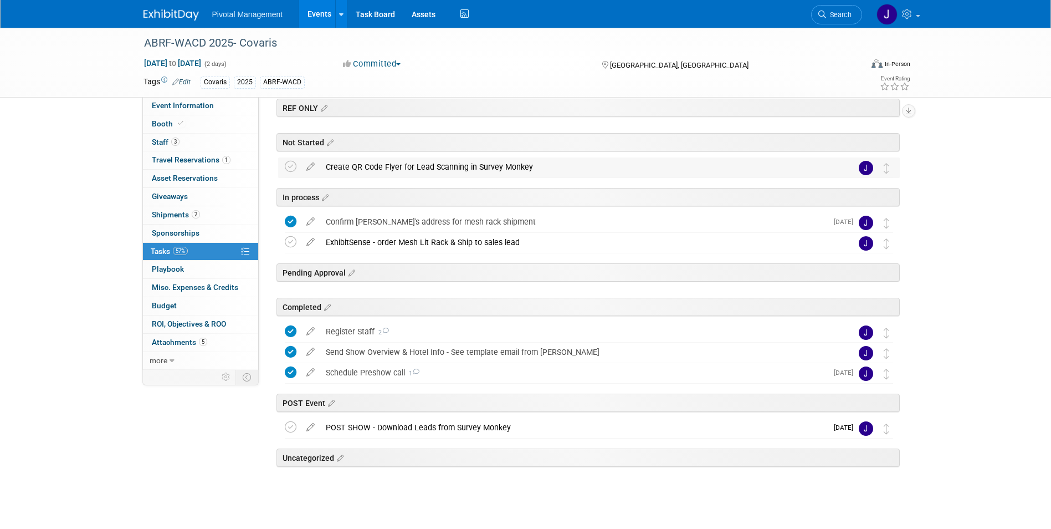
scroll to position [51, 0]
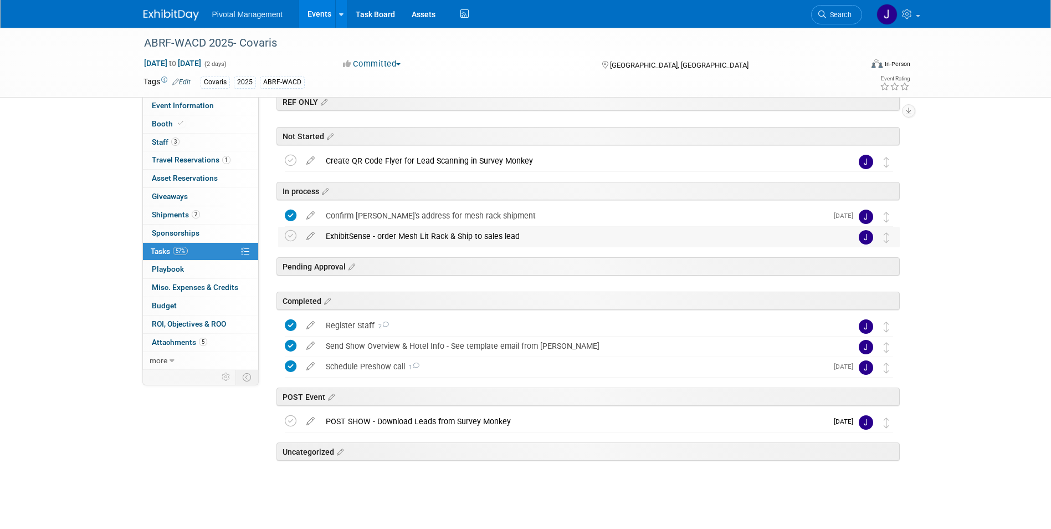
click at [401, 239] on div "ExhibitSense - order Mesh Lit Rack & Ship to sales lead" at bounding box center [578, 236] width 516 height 19
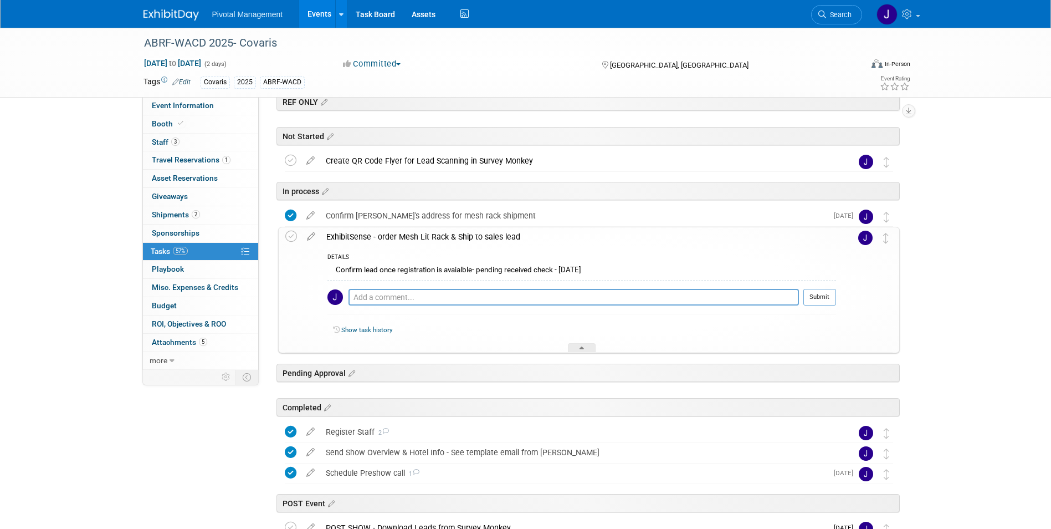
click at [399, 231] on div "ExhibitSense - order Mesh Lit Rack & Ship to sales lead" at bounding box center [578, 236] width 515 height 19
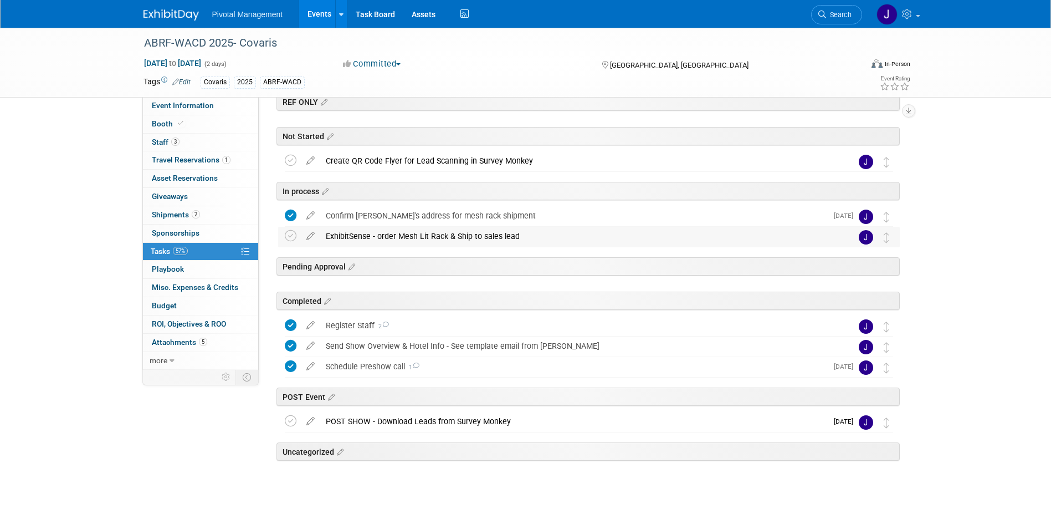
click at [442, 228] on div "ExhibitSense - order Mesh Lit Rack & Ship to sales lead" at bounding box center [578, 236] width 516 height 19
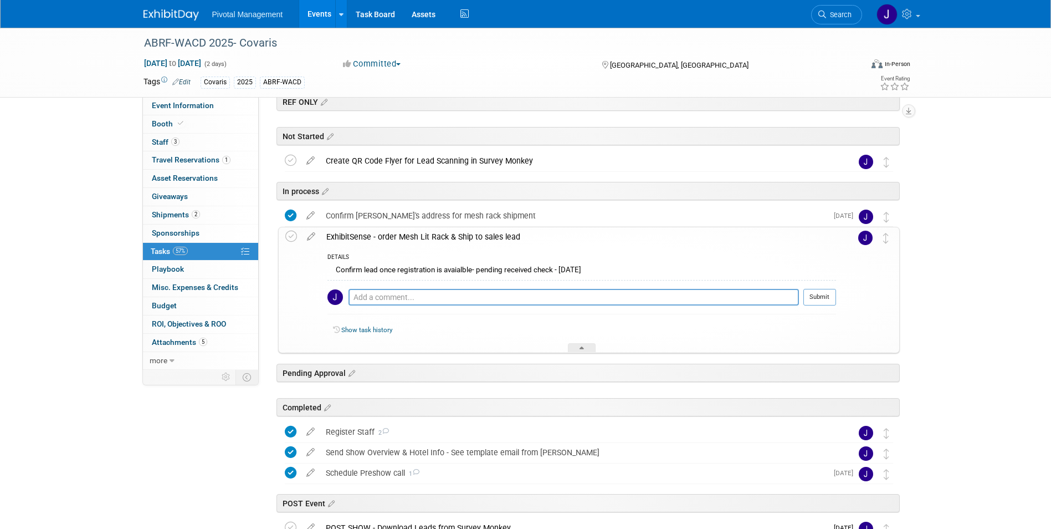
click at [405, 231] on div "ExhibitSense - order Mesh Lit Rack & Ship to sales lead" at bounding box center [578, 236] width 515 height 19
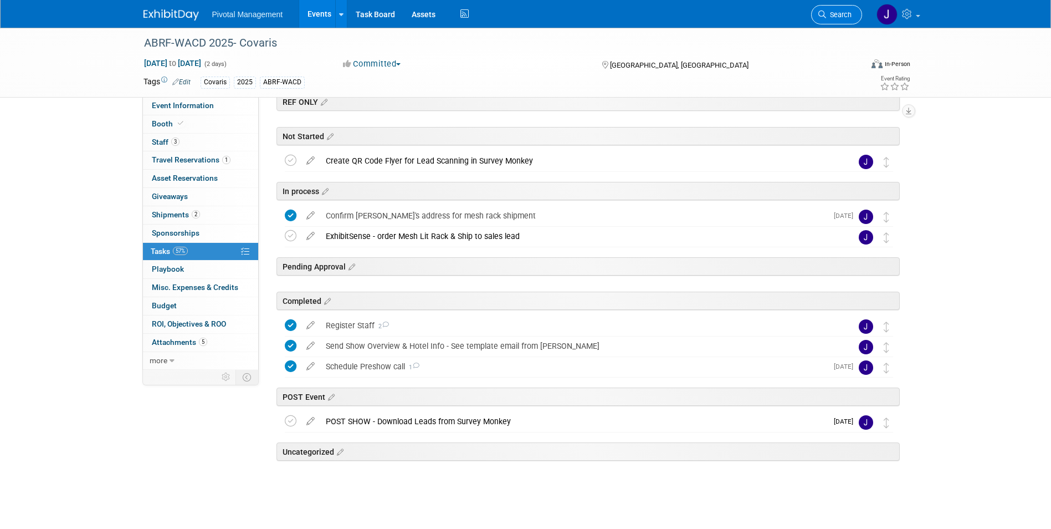
click at [841, 15] on span "Search" at bounding box center [838, 15] width 25 height 8
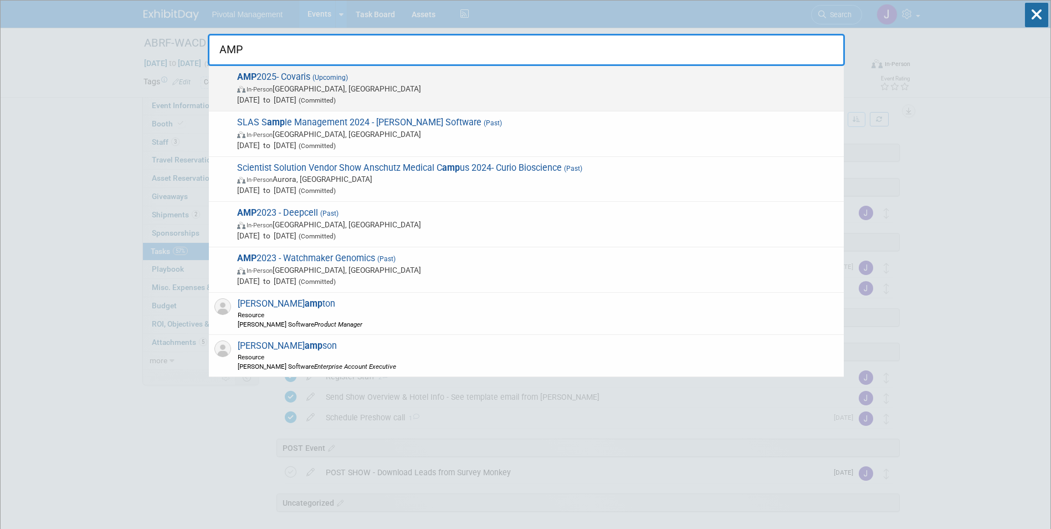
type input "AMP"
click at [397, 102] on span "Nov 11, 2025 to Nov 15, 2025 (Committed)" at bounding box center [537, 99] width 601 height 11
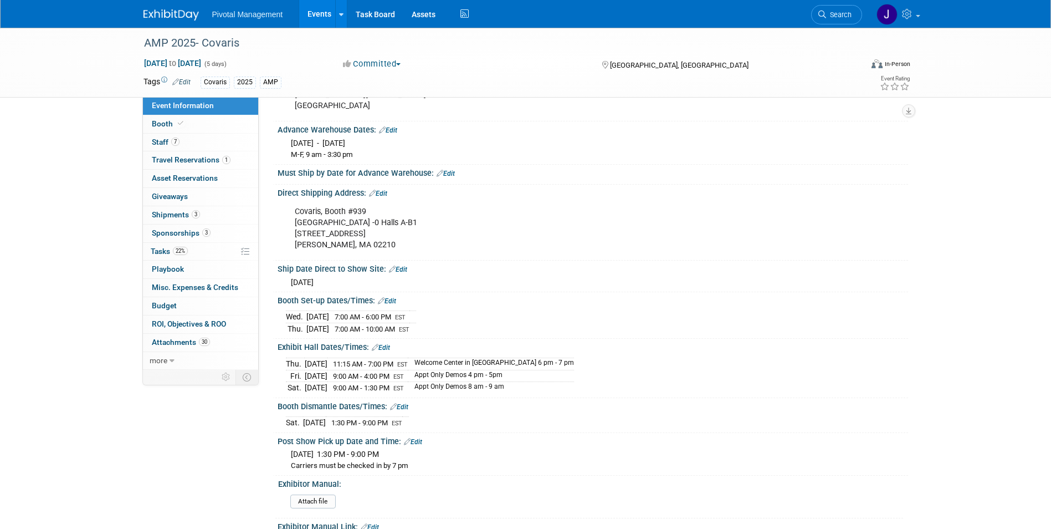
scroll to position [1474, 0]
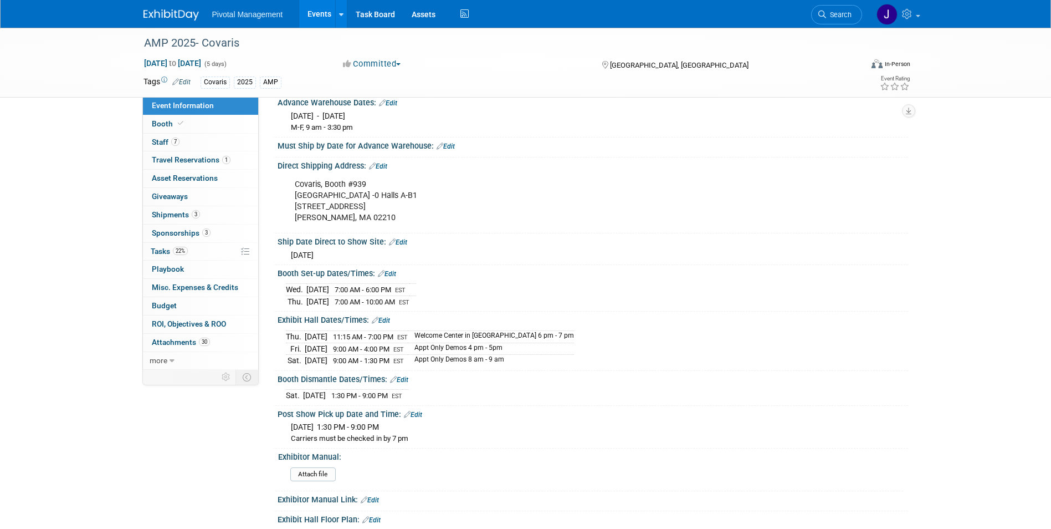
click at [833, 16] on span "Search" at bounding box center [838, 15] width 25 height 8
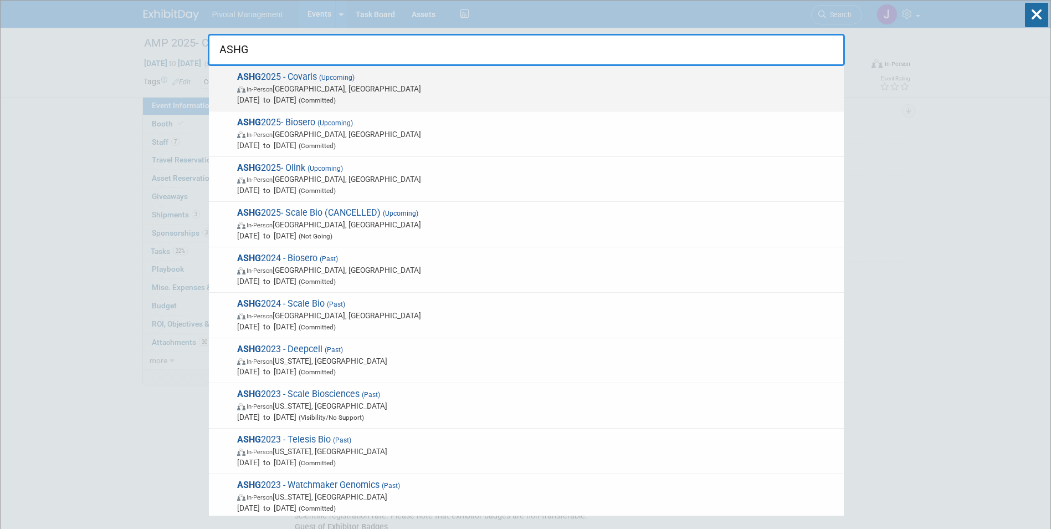
type input "ASHG"
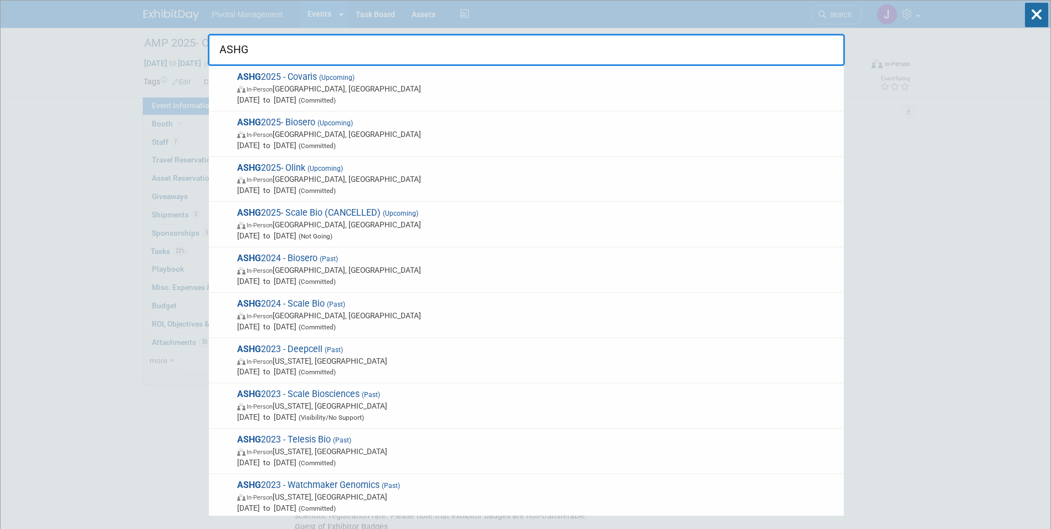
drag, startPoint x: 398, startPoint y: 90, endPoint x: 322, endPoint y: 82, distance: 76.9
click at [322, 82] on span "ASHG 2025 - Covaris (Upcoming) In-Person Boston, MA Oct 15, 2025 to Oct 17, 202…" at bounding box center [536, 88] width 604 height 34
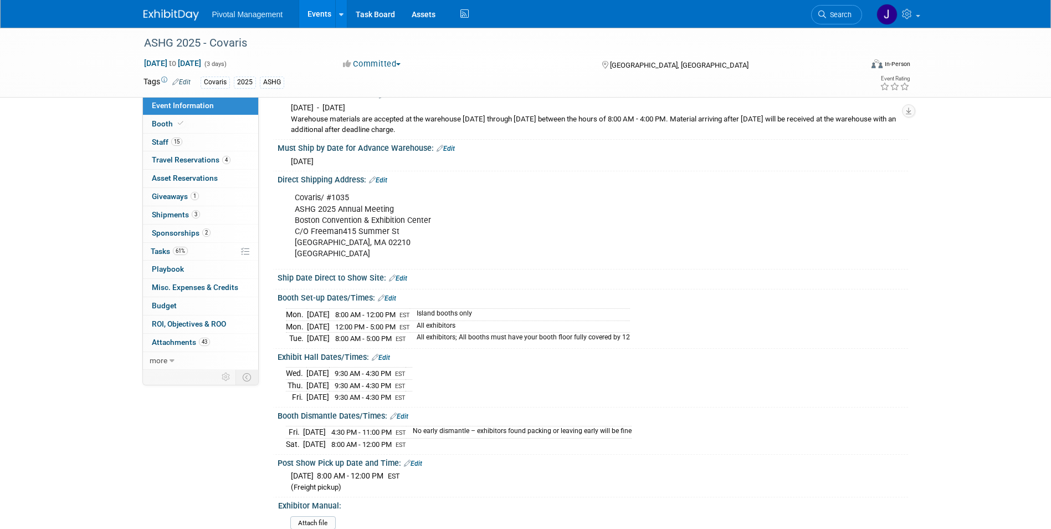
scroll to position [1271, 0]
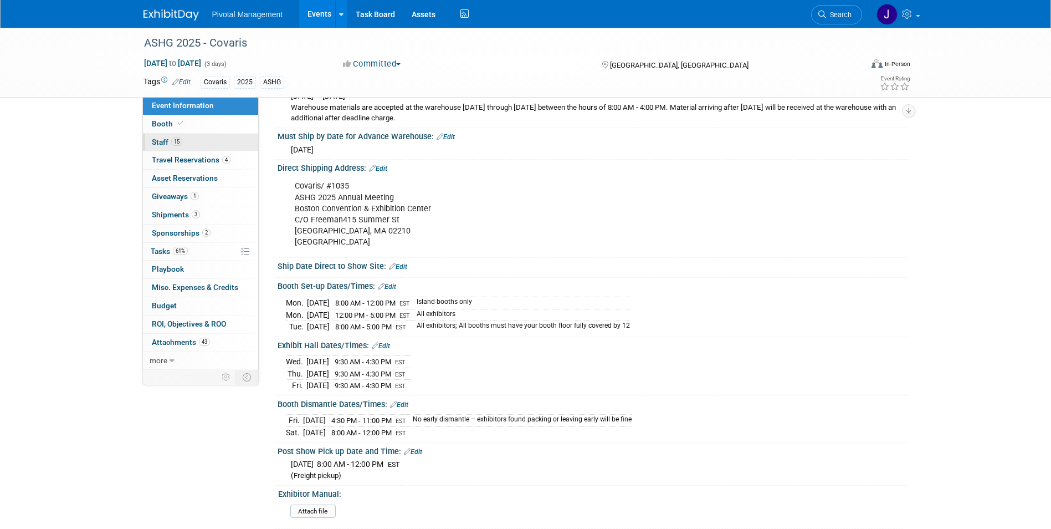
click at [202, 140] on link "15 Staff 15" at bounding box center [200, 143] width 115 height 18
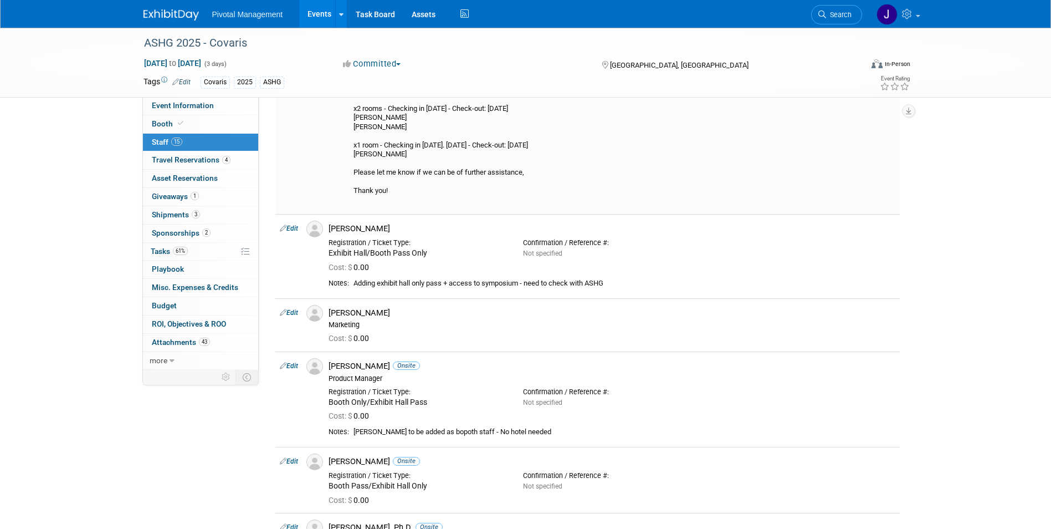
scroll to position [491, 0]
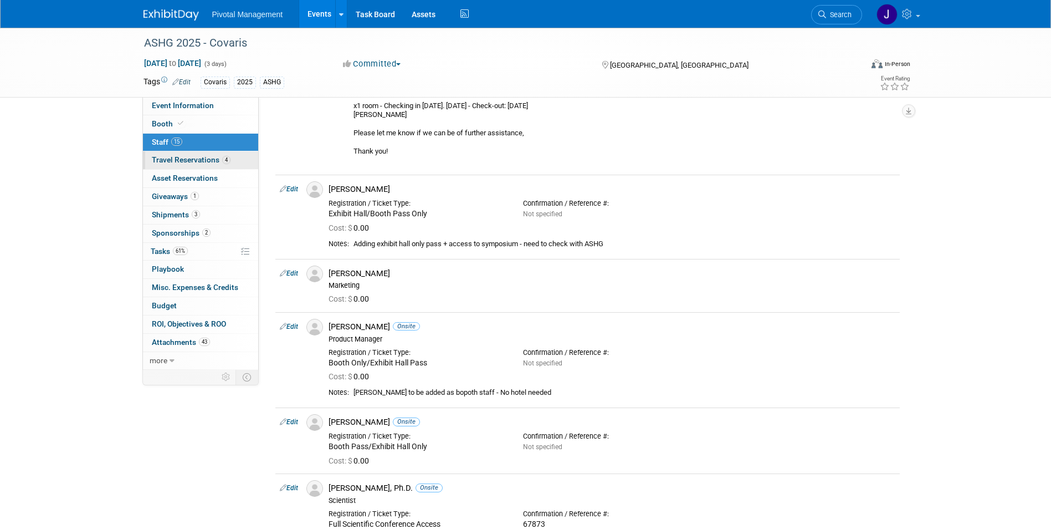
click at [175, 166] on link "4 Travel Reservations 4" at bounding box center [200, 160] width 115 height 18
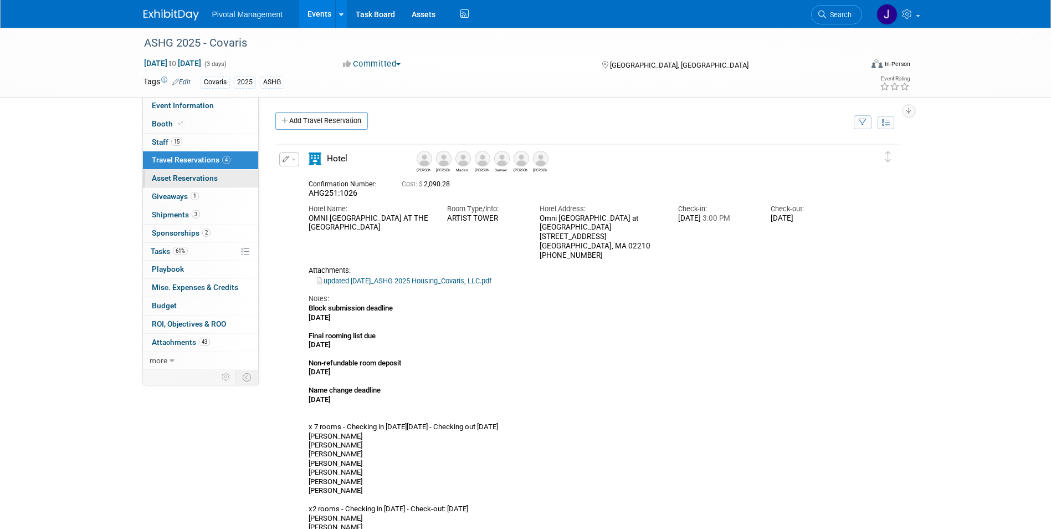
click at [198, 183] on link "0 Asset Reservations 0" at bounding box center [200, 179] width 115 height 18
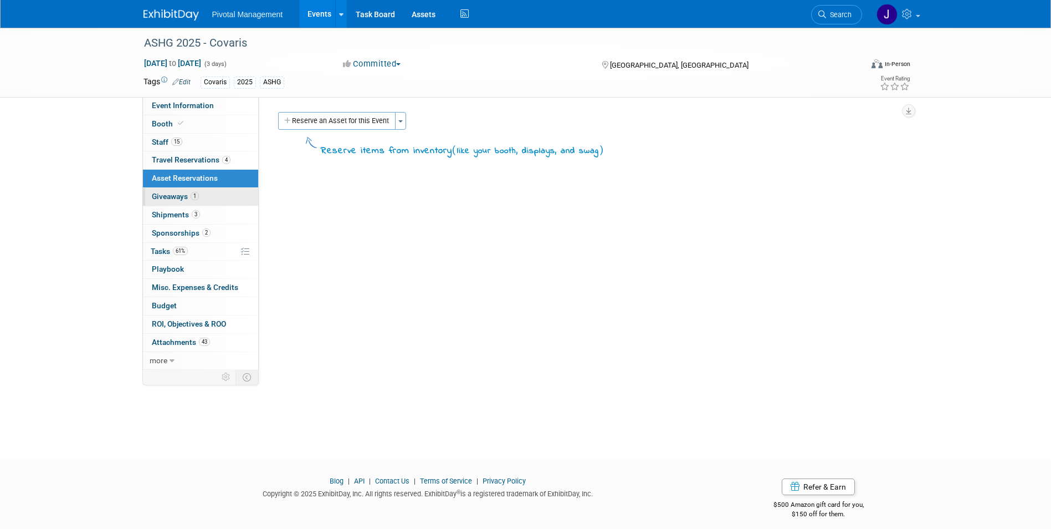
click at [198, 201] on link "1 Giveaways 1" at bounding box center [200, 197] width 115 height 18
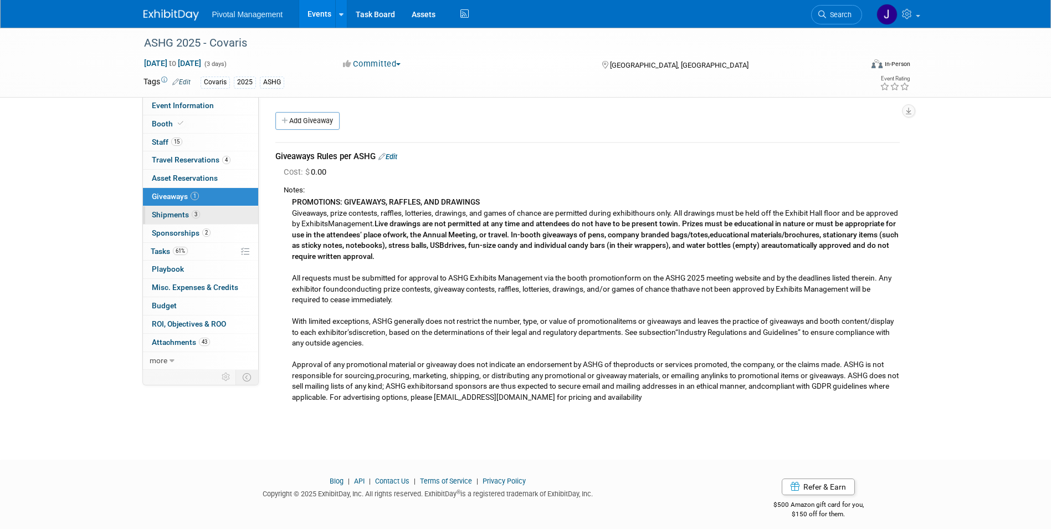
click at [201, 216] on link "3 Shipments 3" at bounding box center [200, 215] width 115 height 18
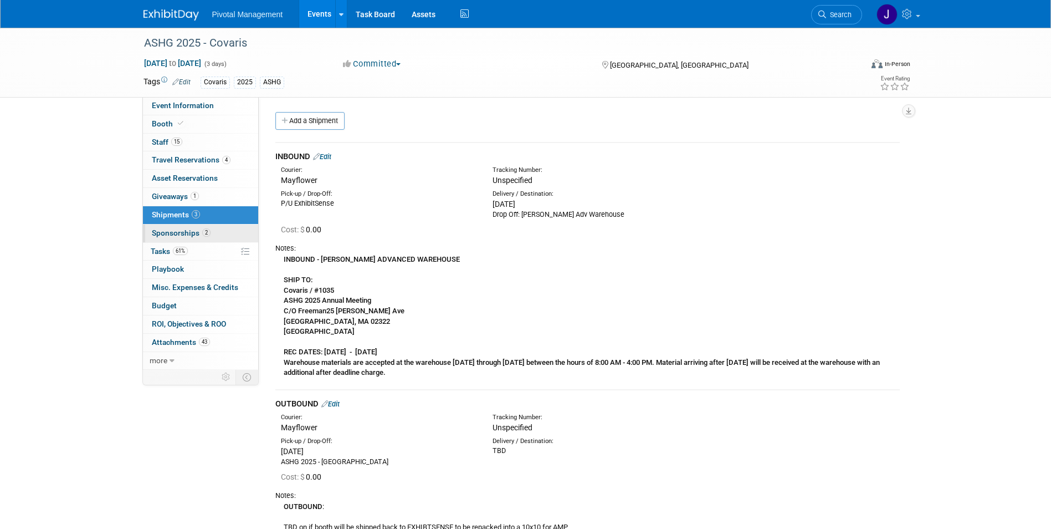
click at [176, 235] on span "Sponsorships 2" at bounding box center [181, 232] width 59 height 9
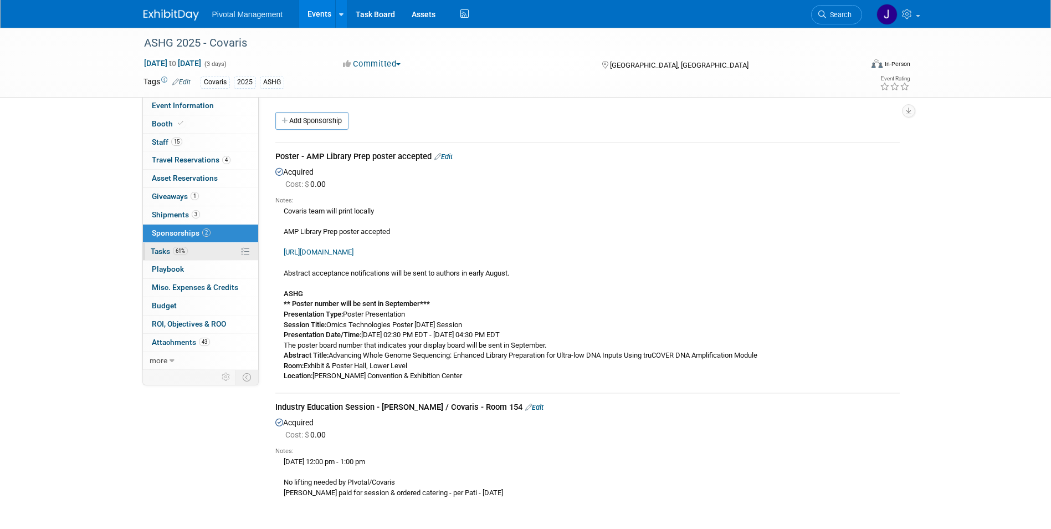
click at [192, 253] on link "61% Tasks 61%" at bounding box center [200, 252] width 115 height 18
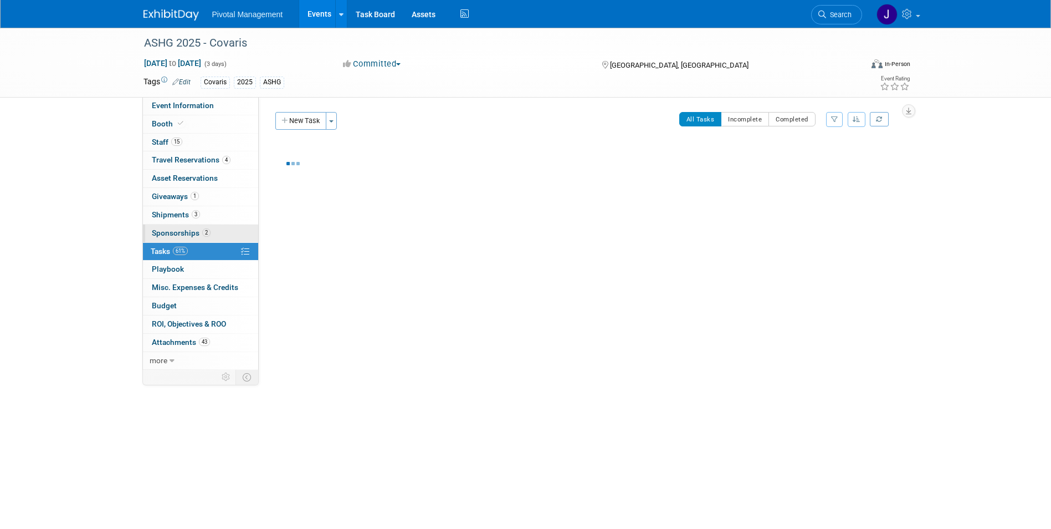
click at [196, 234] on span "Sponsorships 2" at bounding box center [181, 232] width 59 height 9
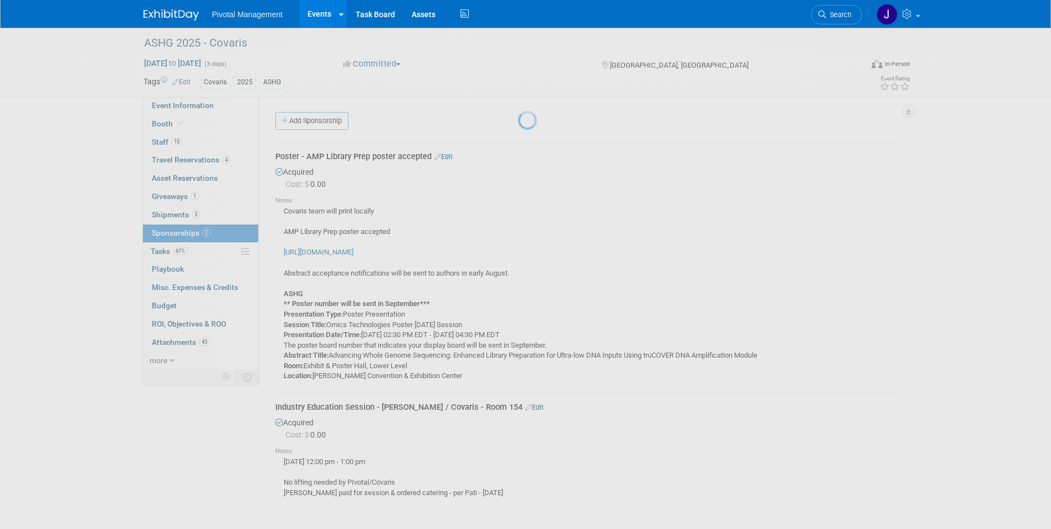
click at [518, 216] on div at bounding box center [526, 264] width 16 height 529
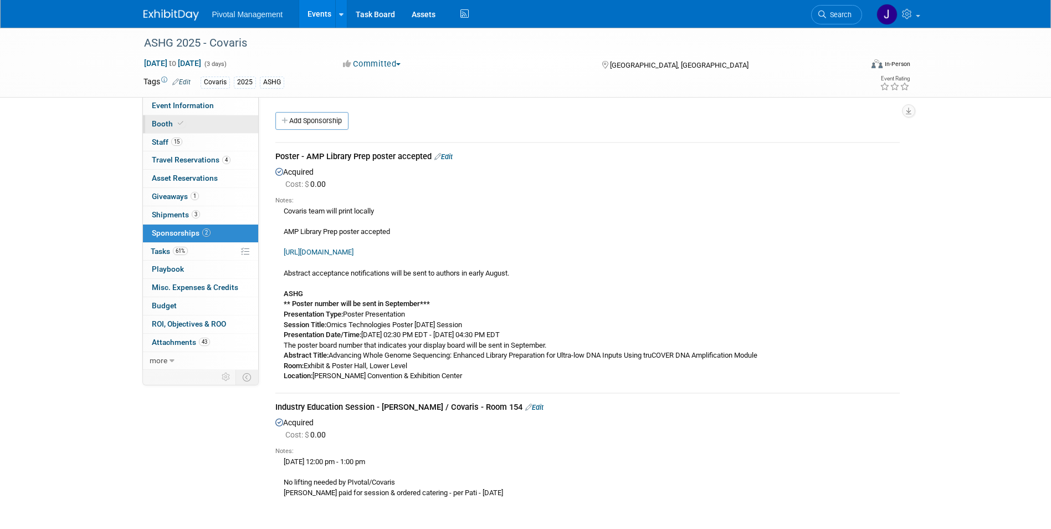
click at [204, 128] on link "Booth" at bounding box center [200, 124] width 115 height 18
select select "Yes"
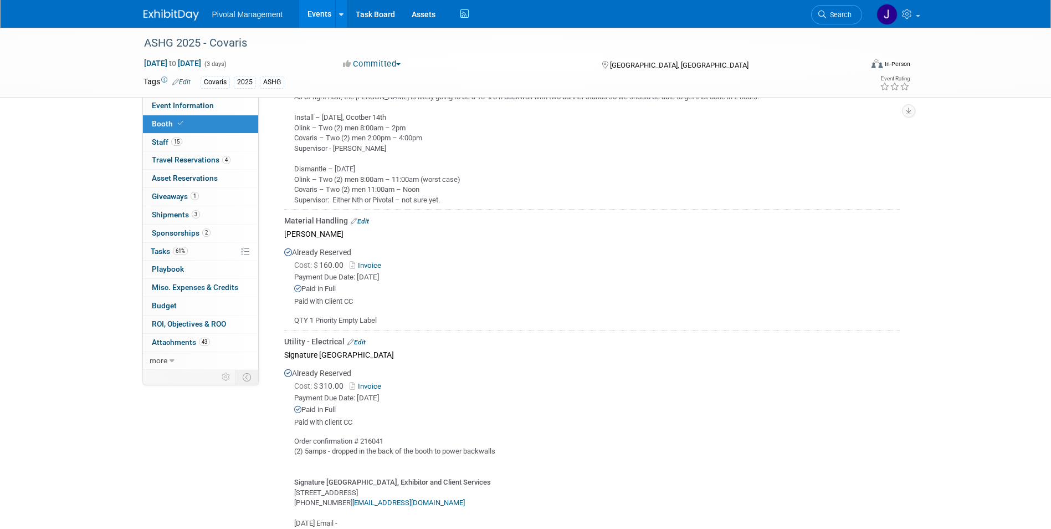
scroll to position [1687, 0]
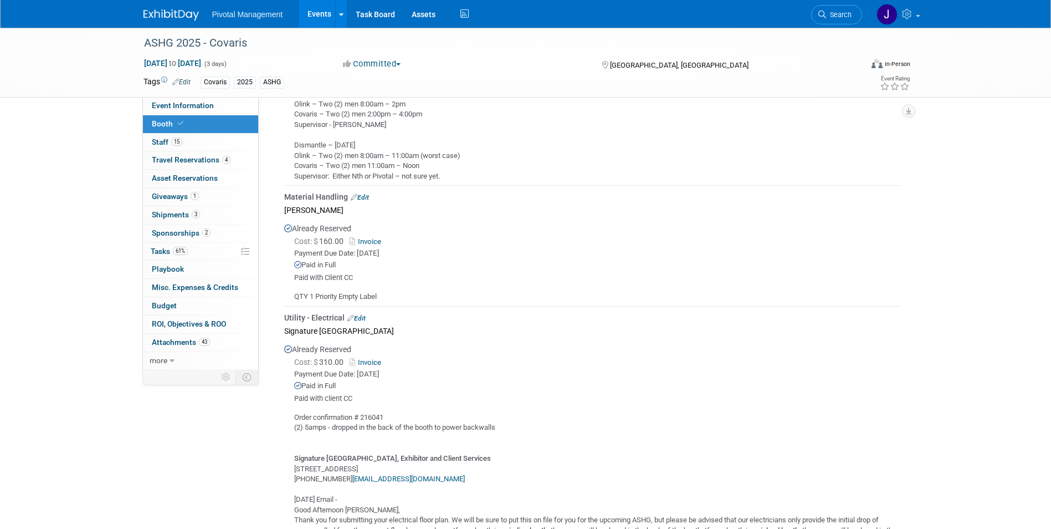
click at [378, 237] on link "Invoice" at bounding box center [368, 241] width 36 height 8
click at [844, 8] on link "Search" at bounding box center [836, 14] width 51 height 19
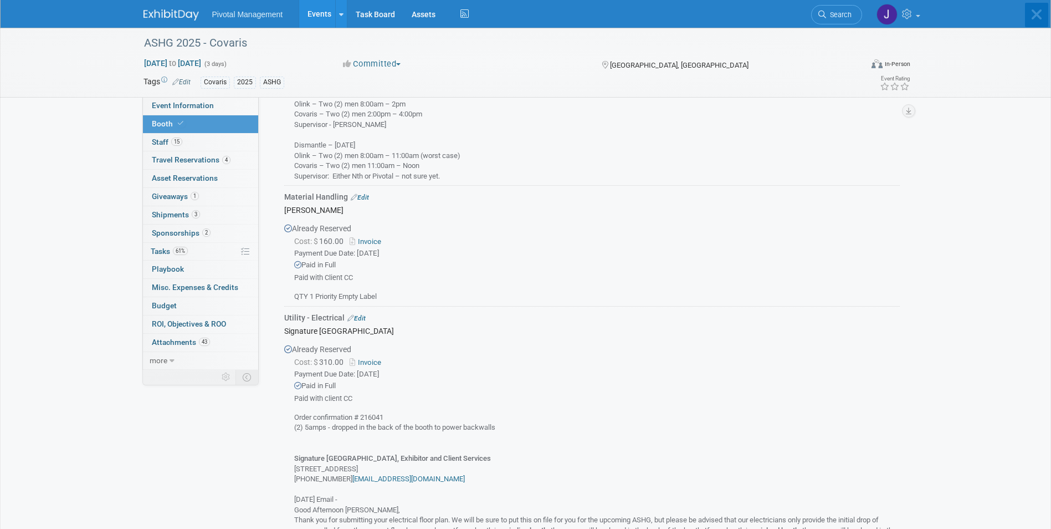
scroll to position [0, 0]
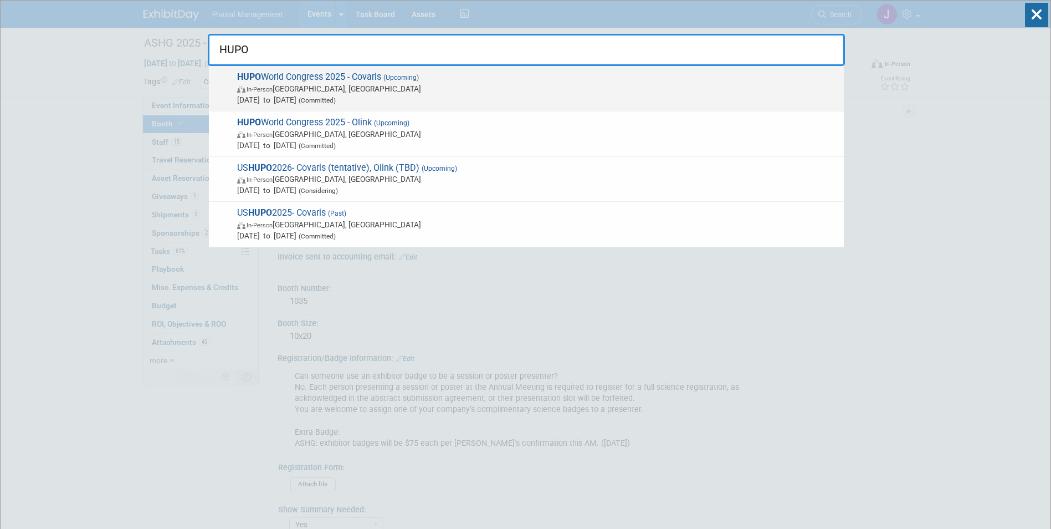
type input "HUPO"
click at [466, 101] on span "Nov 9, 2025 to Nov 13, 2025 (Committed)" at bounding box center [537, 99] width 601 height 11
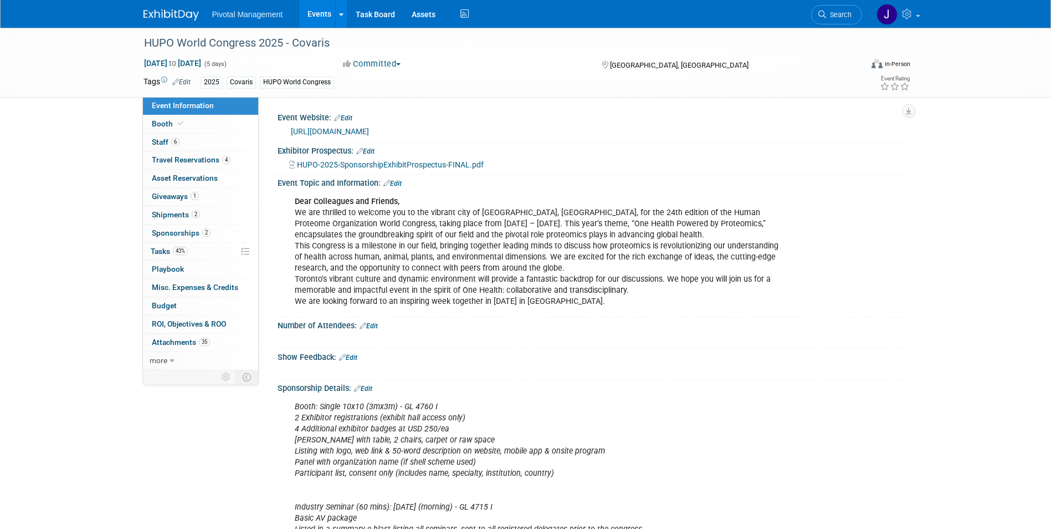
click at [164, 136] on link "6 Staff 6" at bounding box center [200, 143] width 115 height 18
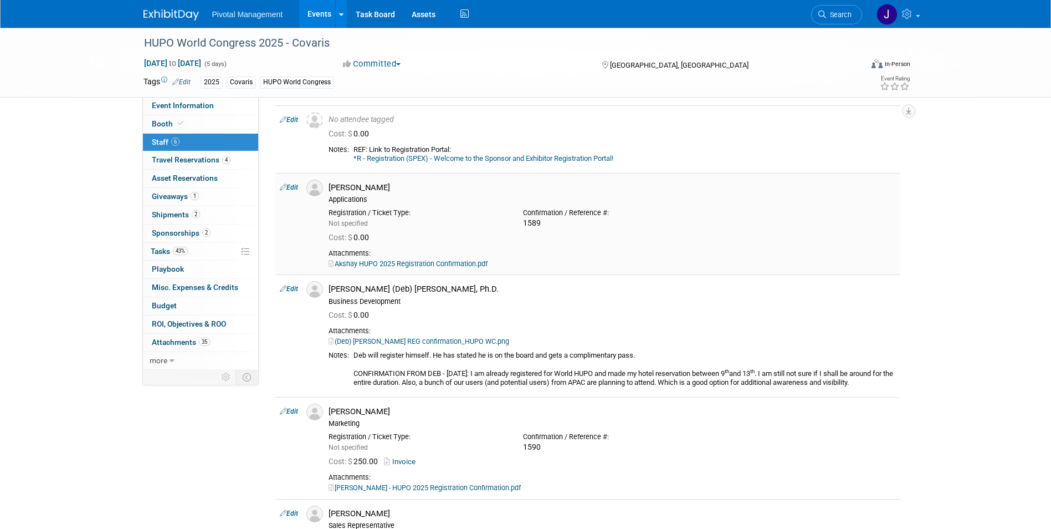
scroll to position [11, 0]
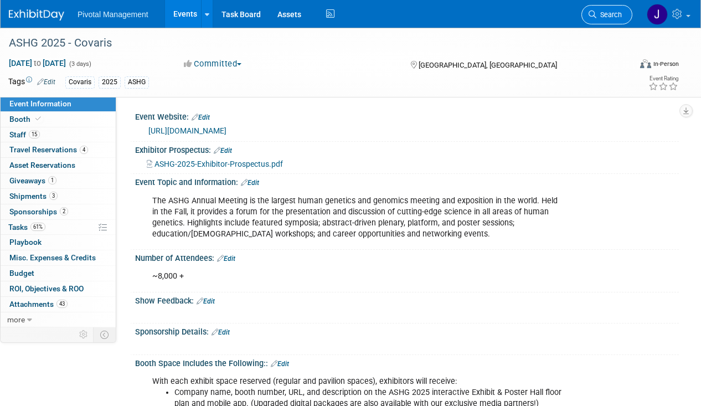
scroll to position [723, 0]
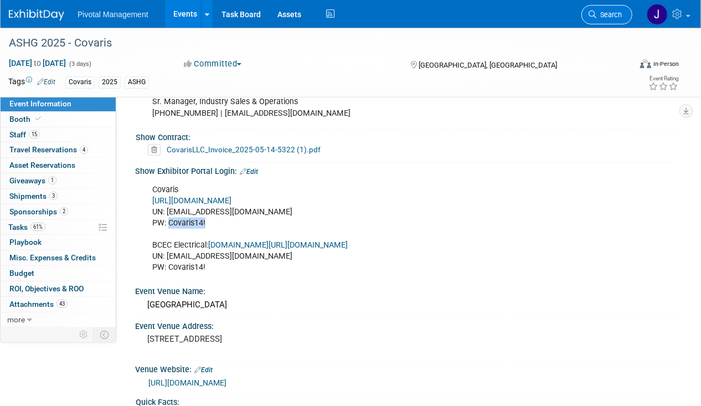
click at [609, 17] on span "Search" at bounding box center [609, 15] width 25 height 8
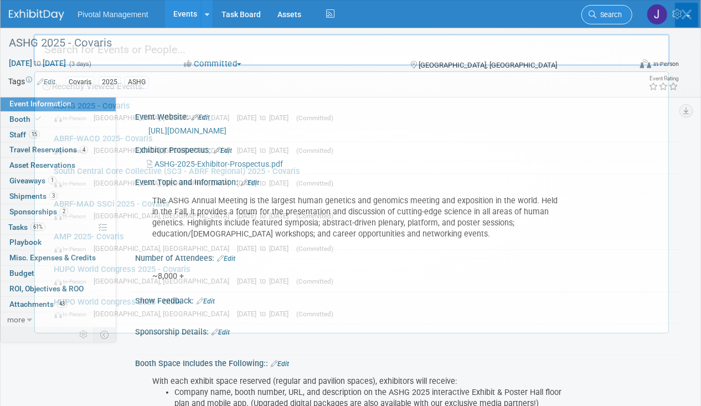
scroll to position [0, 0]
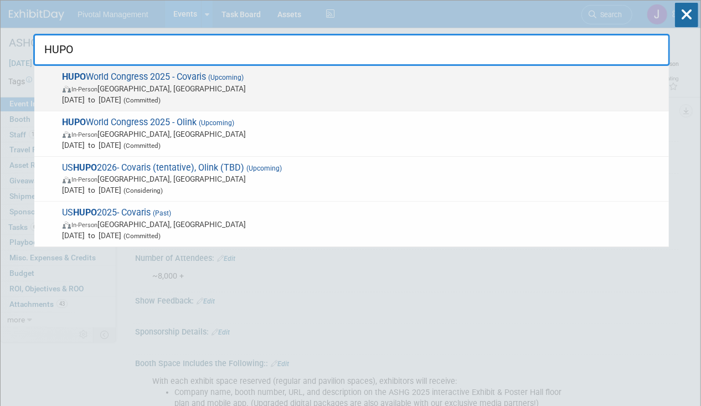
type input "HUPO"
click at [141, 79] on span "HUPO World Congress 2025 - Covaris (Upcoming) In-Person Toronto, Canada Nov 9, …" at bounding box center [361, 88] width 604 height 34
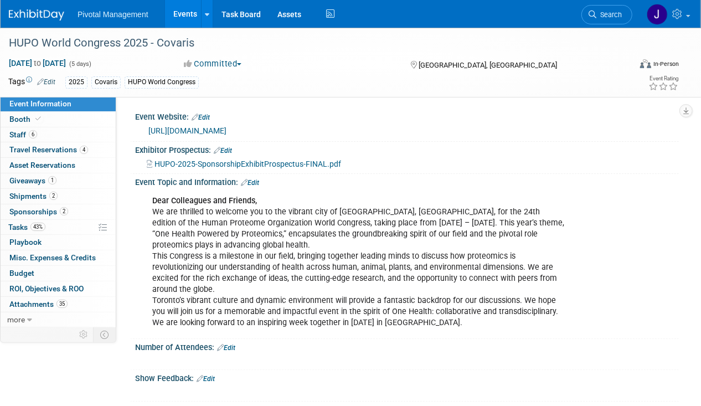
click at [38, 223] on span "43%" at bounding box center [37, 227] width 15 height 8
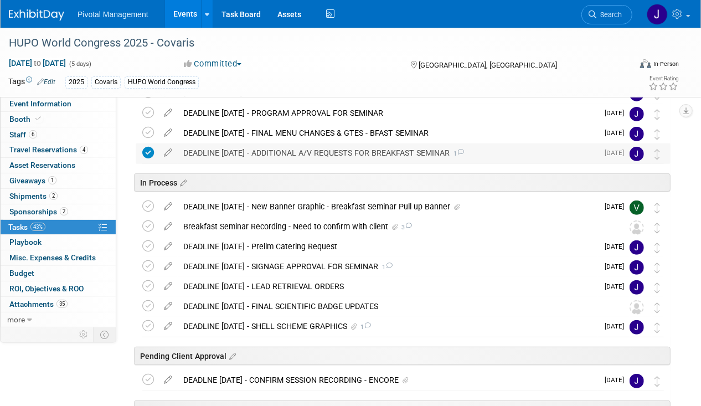
scroll to position [216, 0]
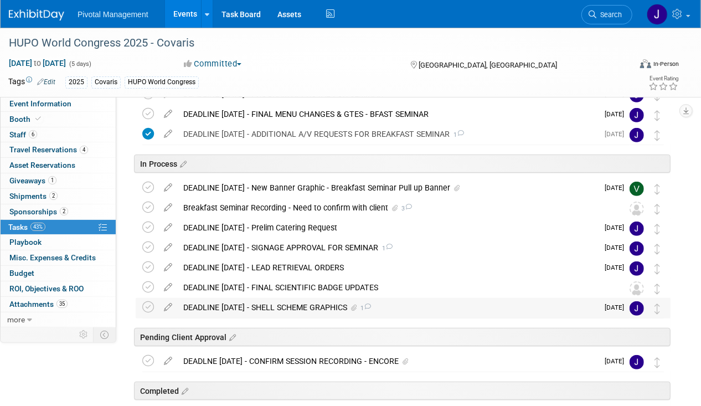
click at [253, 303] on div "DEADLINE OCT 14 - SHELL SCHEME GRAPHICS 1" at bounding box center [388, 307] width 421 height 19
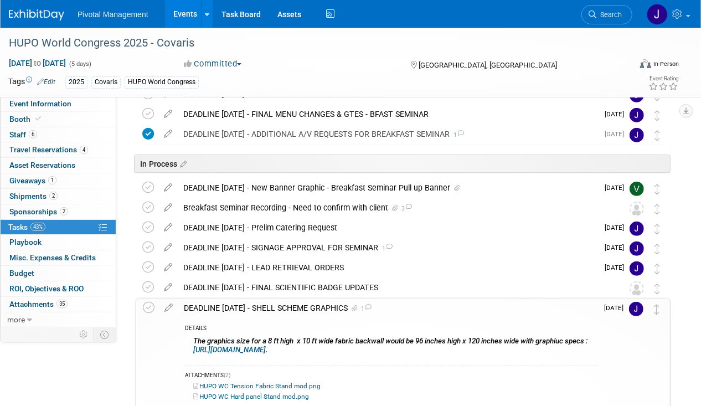
click at [284, 303] on div "DEADLINE OCT 14 - SHELL SCHEME GRAPHICS 1" at bounding box center [387, 308] width 419 height 19
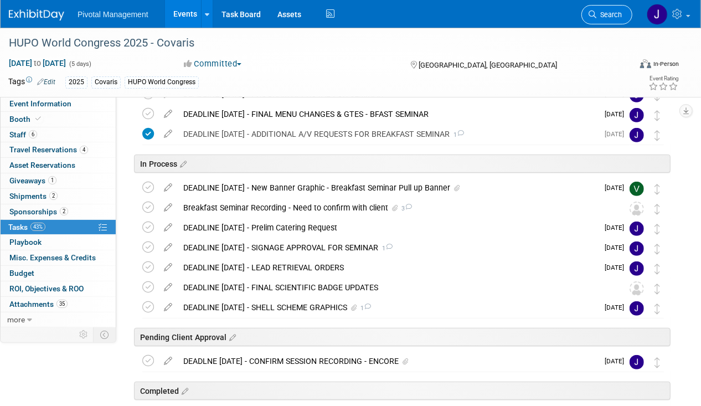
click at [598, 15] on span "Search" at bounding box center [609, 15] width 25 height 8
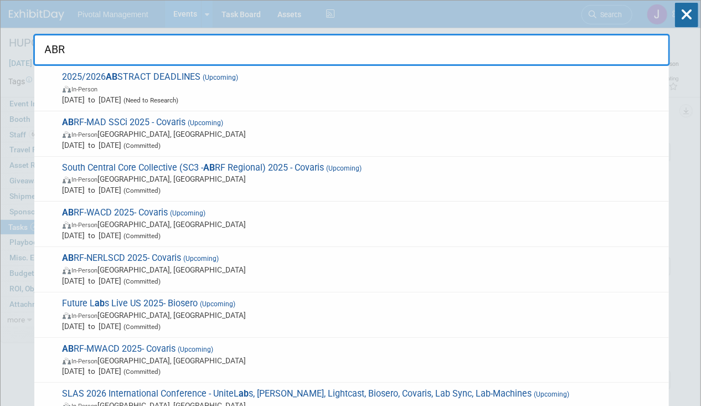
type input "ABRF"
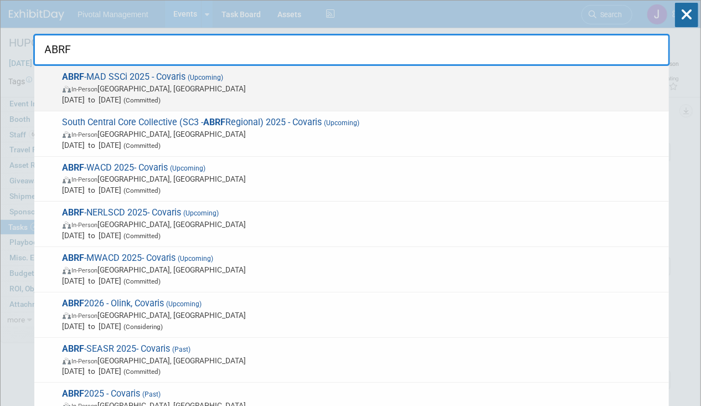
click at [185, 83] on span "In-Person Richmond, VA" at bounding box center [363, 88] width 601 height 11
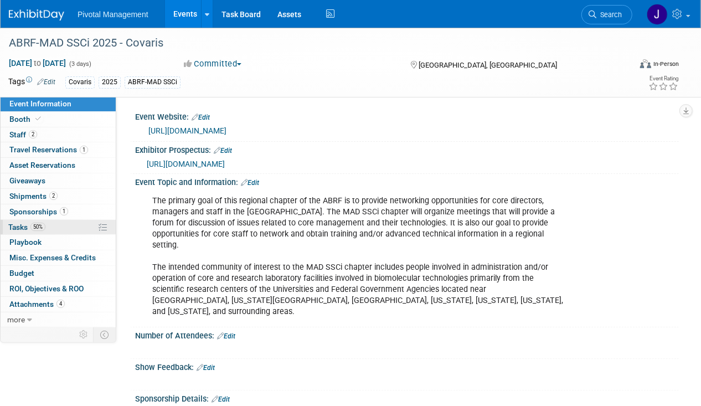
click at [58, 227] on link "50% Tasks 50%" at bounding box center [58, 227] width 115 height 15
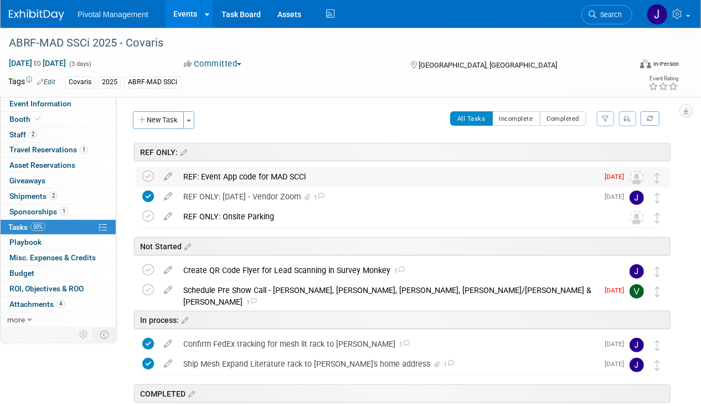
click at [233, 177] on div "REF: Event App code for MAD SCCi" at bounding box center [388, 176] width 421 height 19
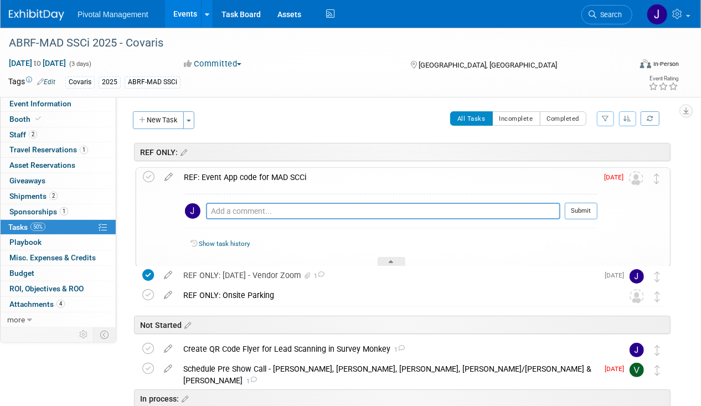
click at [233, 177] on div "REF: Event App code for MAD SCCi" at bounding box center [387, 177] width 419 height 19
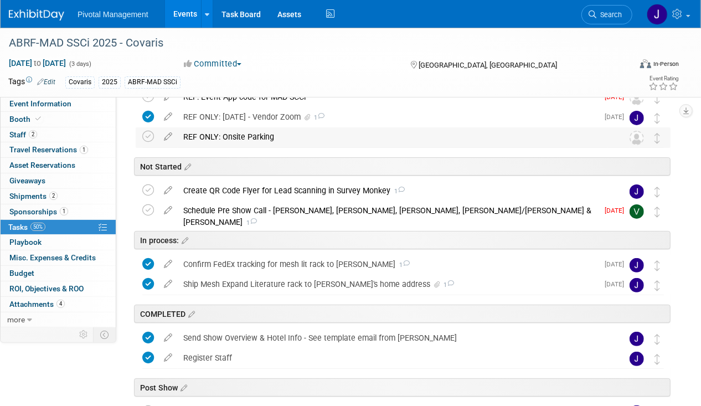
scroll to position [105, 0]
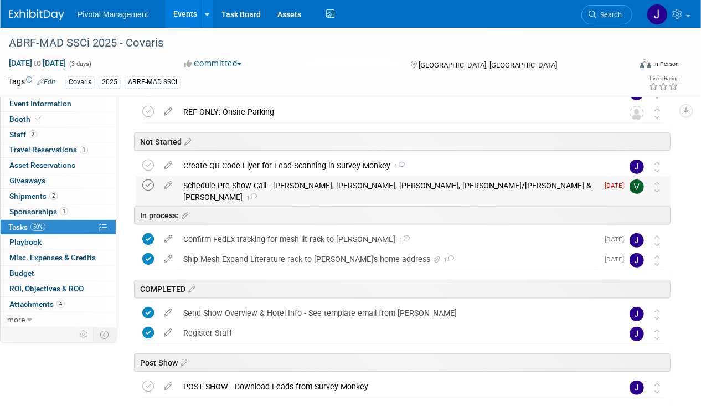
click at [142, 186] on icon at bounding box center [148, 186] width 12 height 12
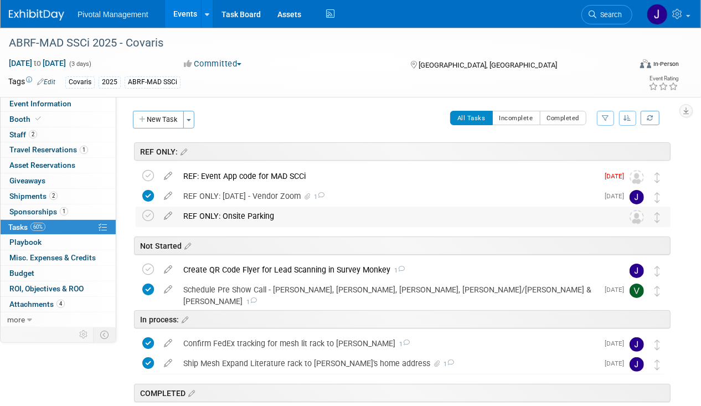
scroll to position [0, 0]
click at [284, 198] on div "REF ONLY: [DATE] - Vendor Zoom 1" at bounding box center [388, 196] width 421 height 19
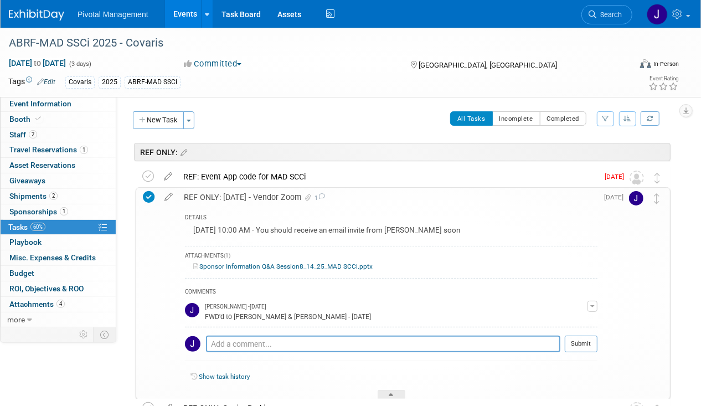
click at [288, 265] on link "Sponsor Information Q&A Session8_14_25_MAD SCCi.pptx" at bounding box center [283, 267] width 180 height 8
